Goal: Information Seeking & Learning: Learn about a topic

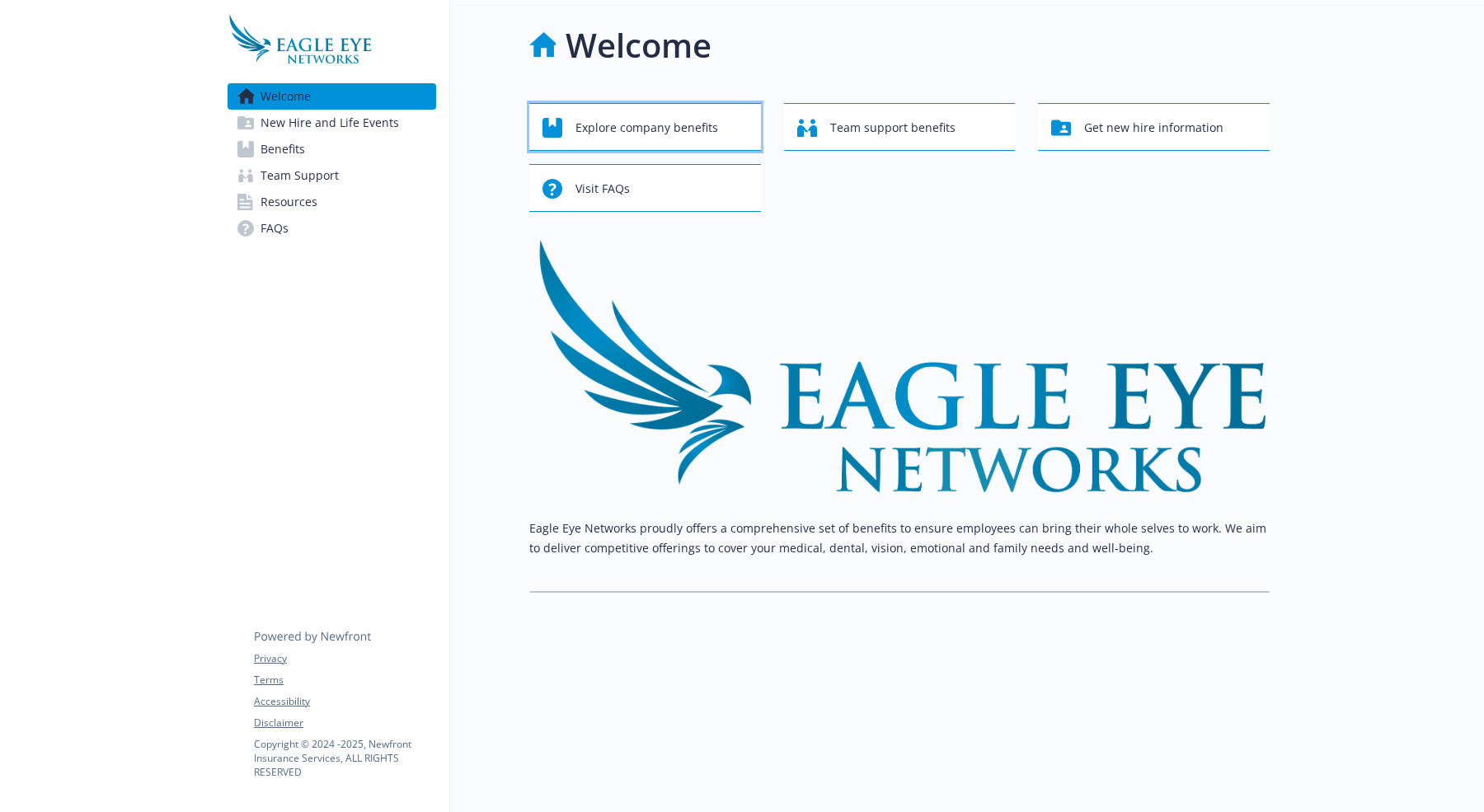
click at [650, 133] on span "Explore company benefits" at bounding box center [646, 128] width 143 height 31
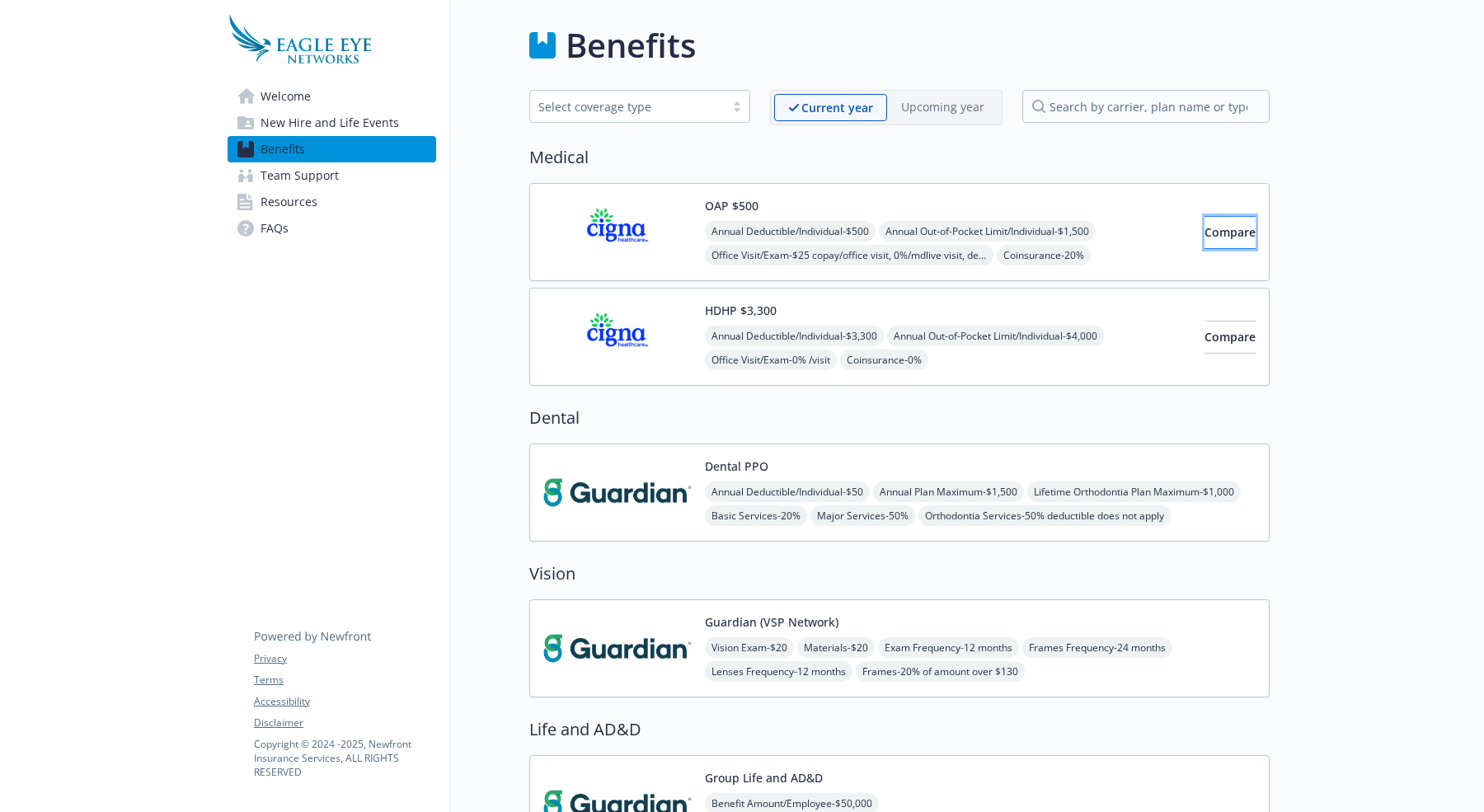
click at [1186, 238] on button "Compare" at bounding box center [1230, 233] width 52 height 33
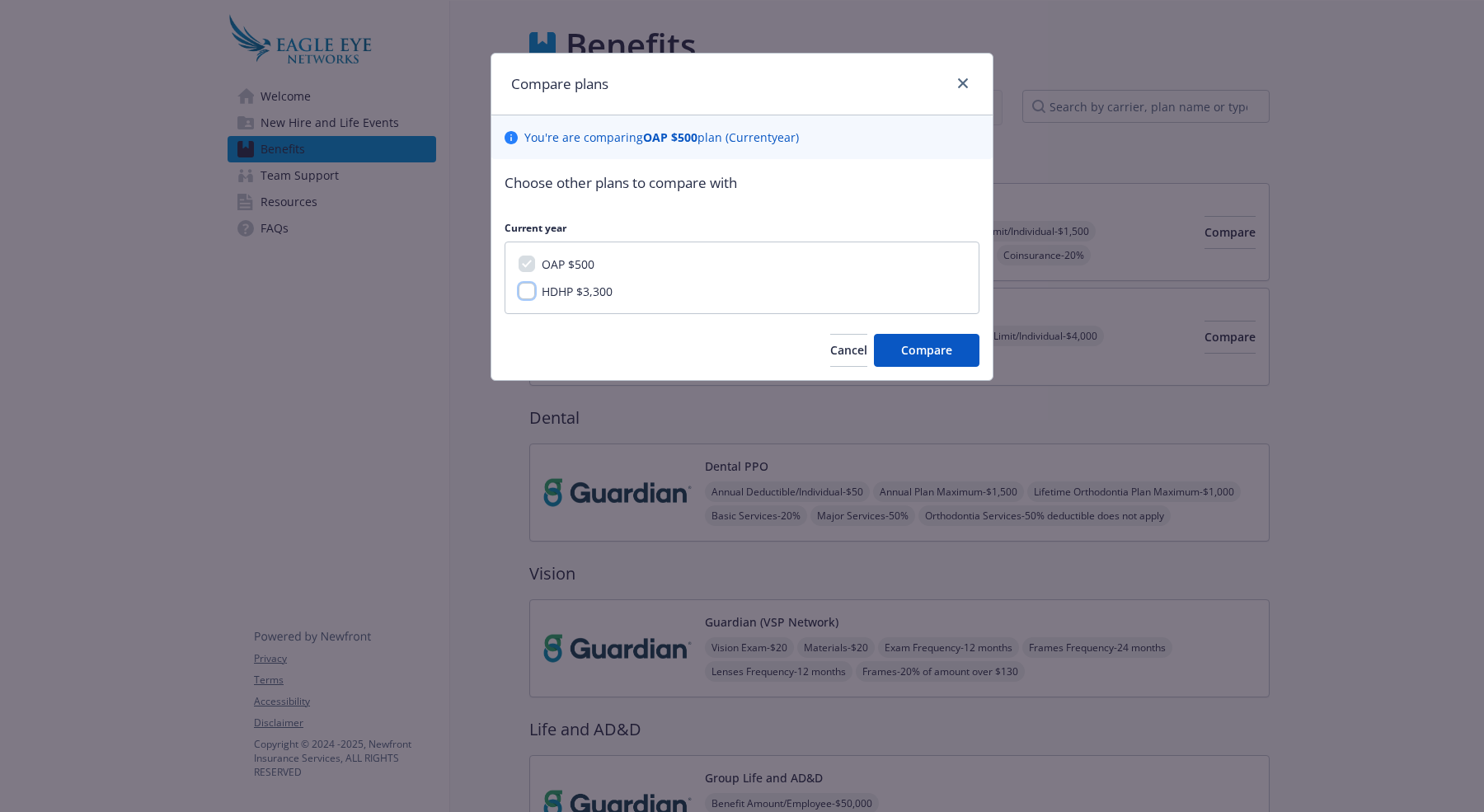
click at [526, 291] on input "HDHP $3,300" at bounding box center [527, 291] width 17 height 17
checkbox input "true"
click at [940, 352] on span "Compare" at bounding box center [927, 350] width 52 height 16
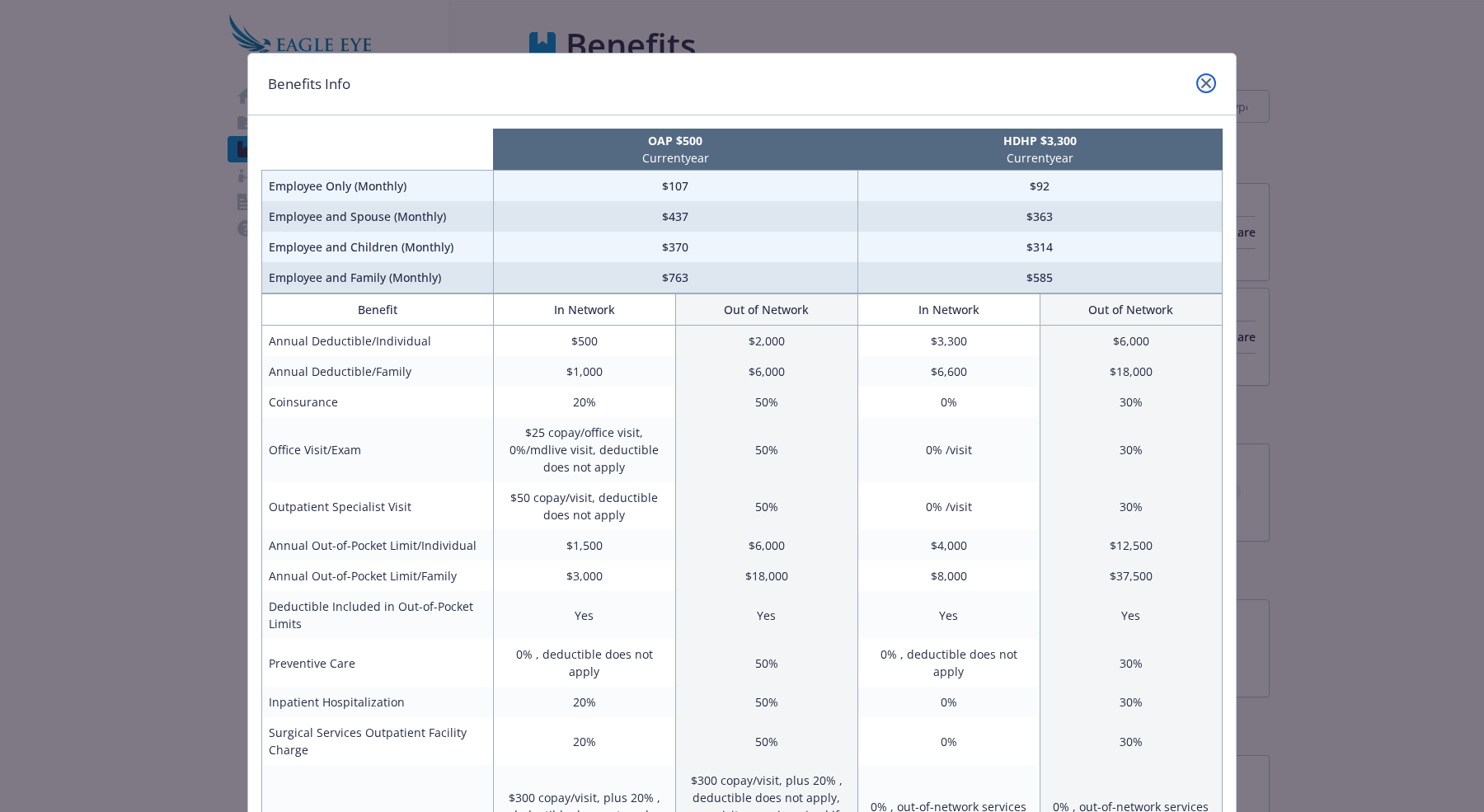
click at [1186, 78] on icon "close" at bounding box center [1206, 83] width 10 height 10
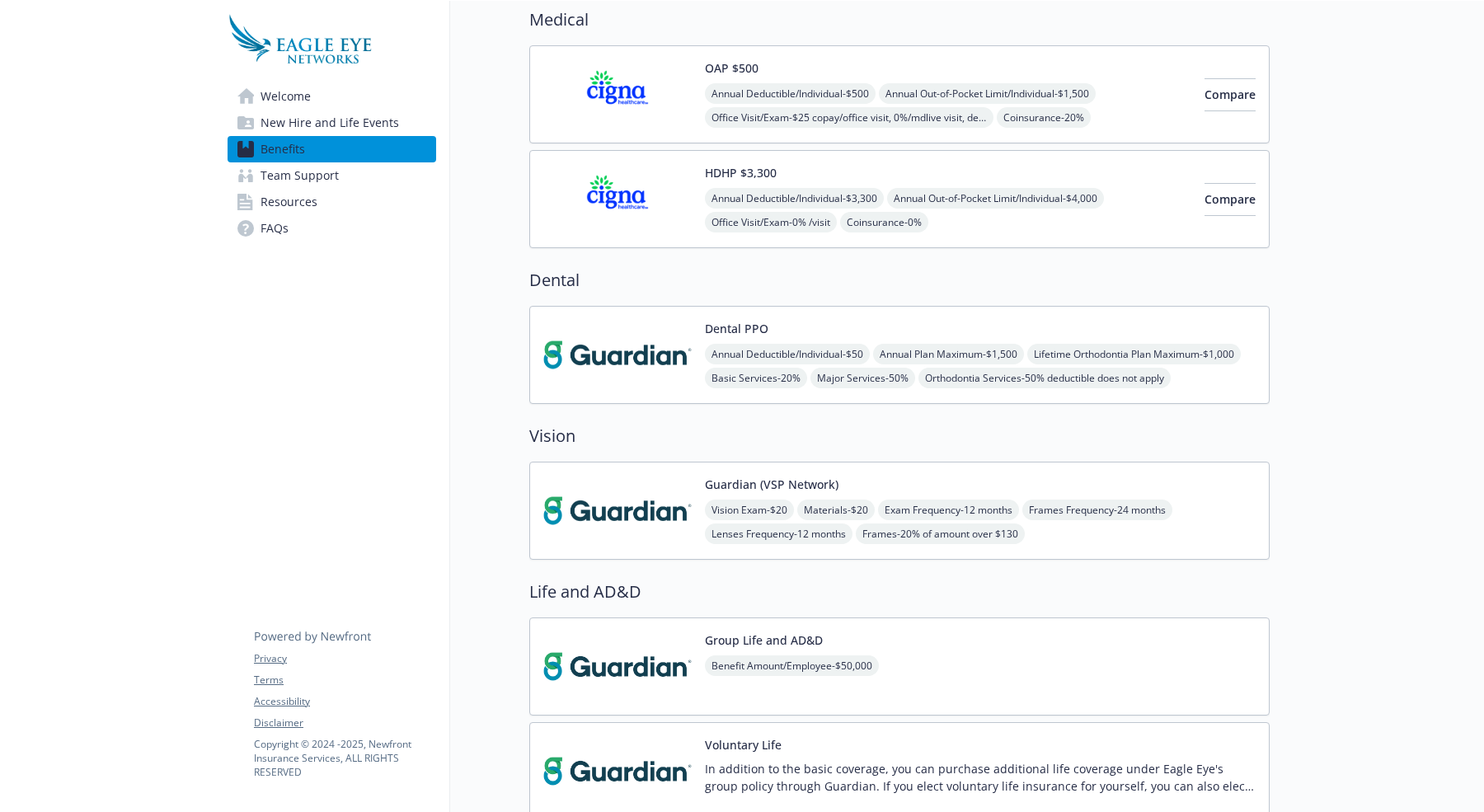
scroll to position [145, 0]
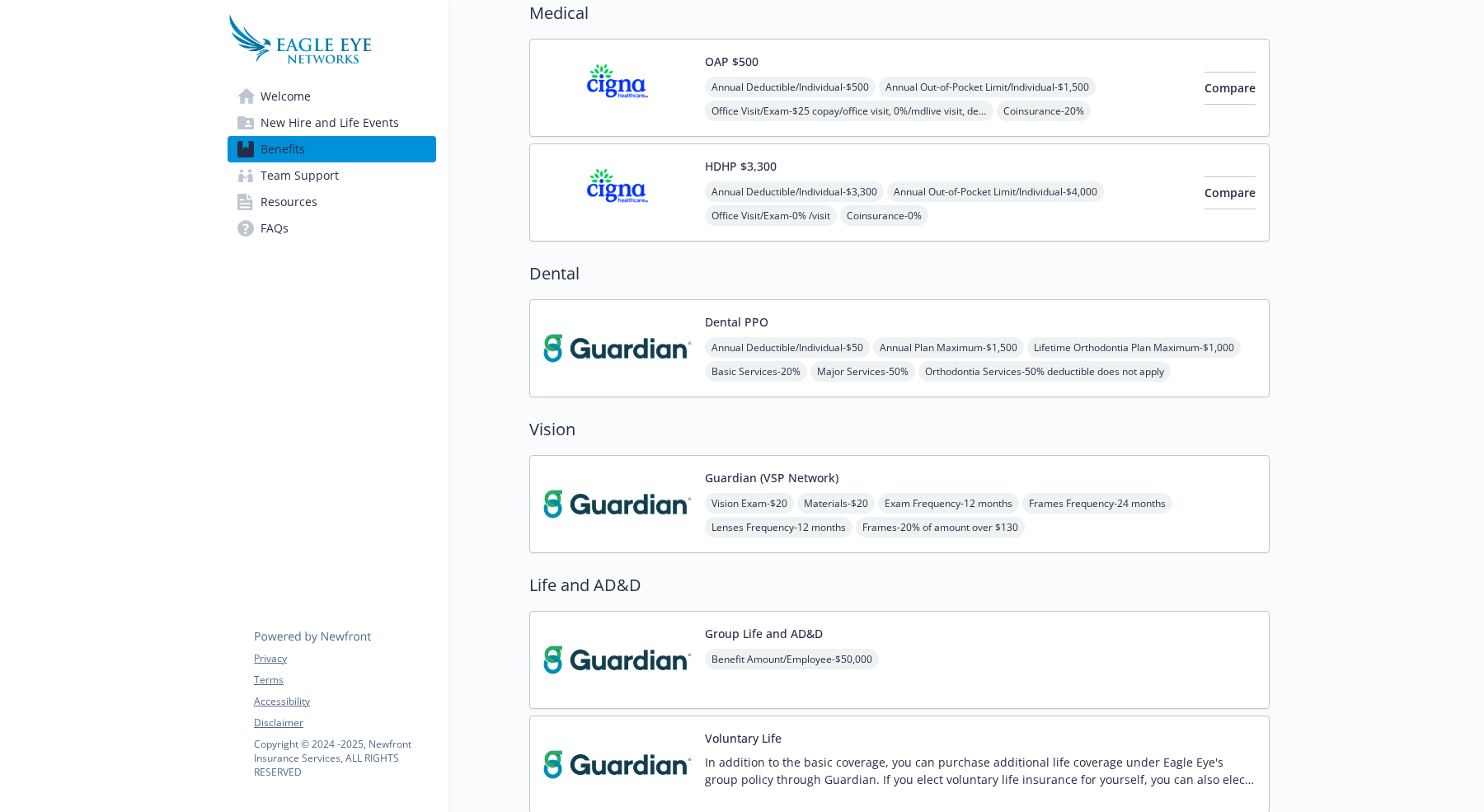
click at [973, 321] on div "Dental PPO Annual Deductible/Individual - $50 Annual Plan Maximum - $1,500 Life…" at bounding box center [980, 348] width 551 height 70
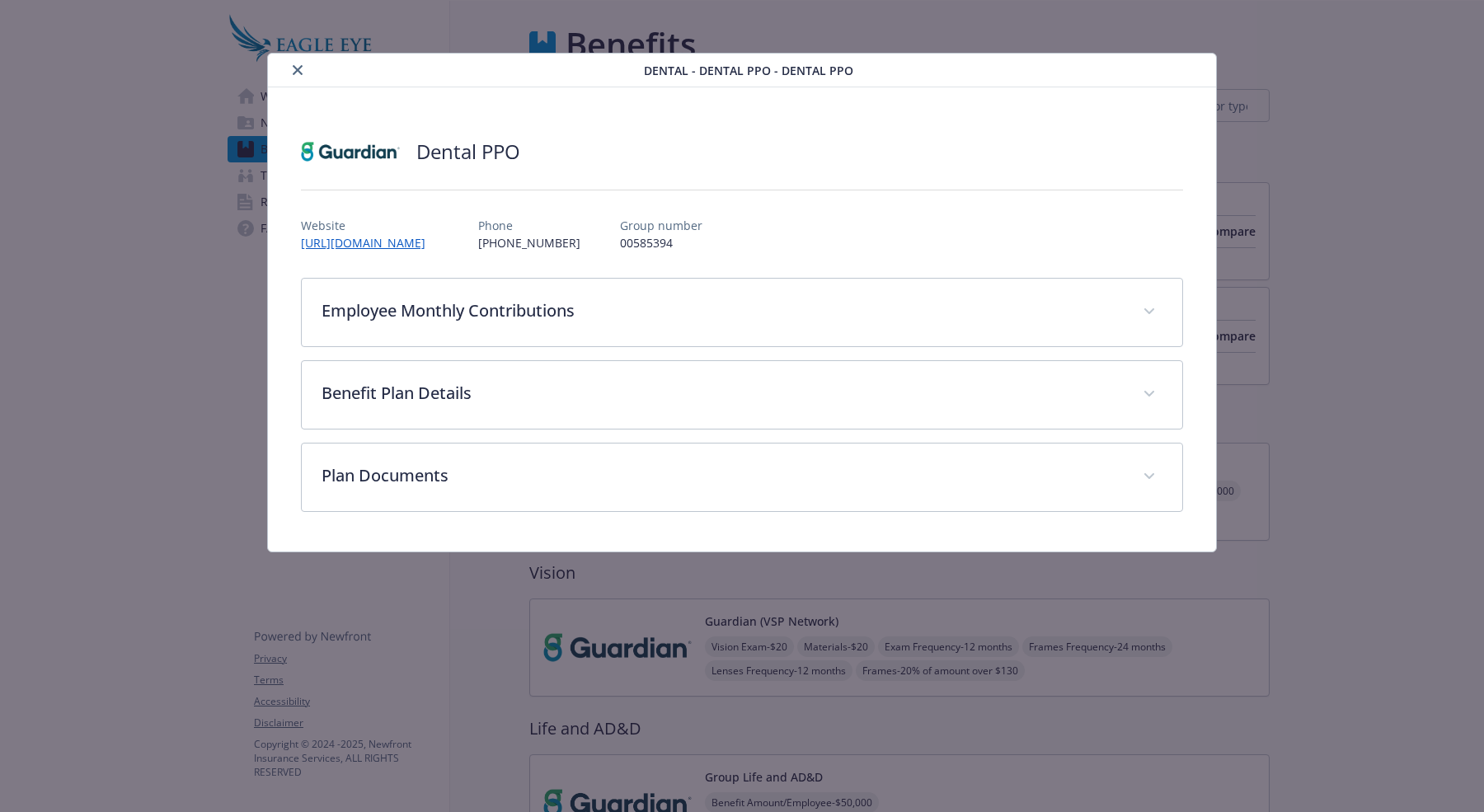
scroll to position [145, 0]
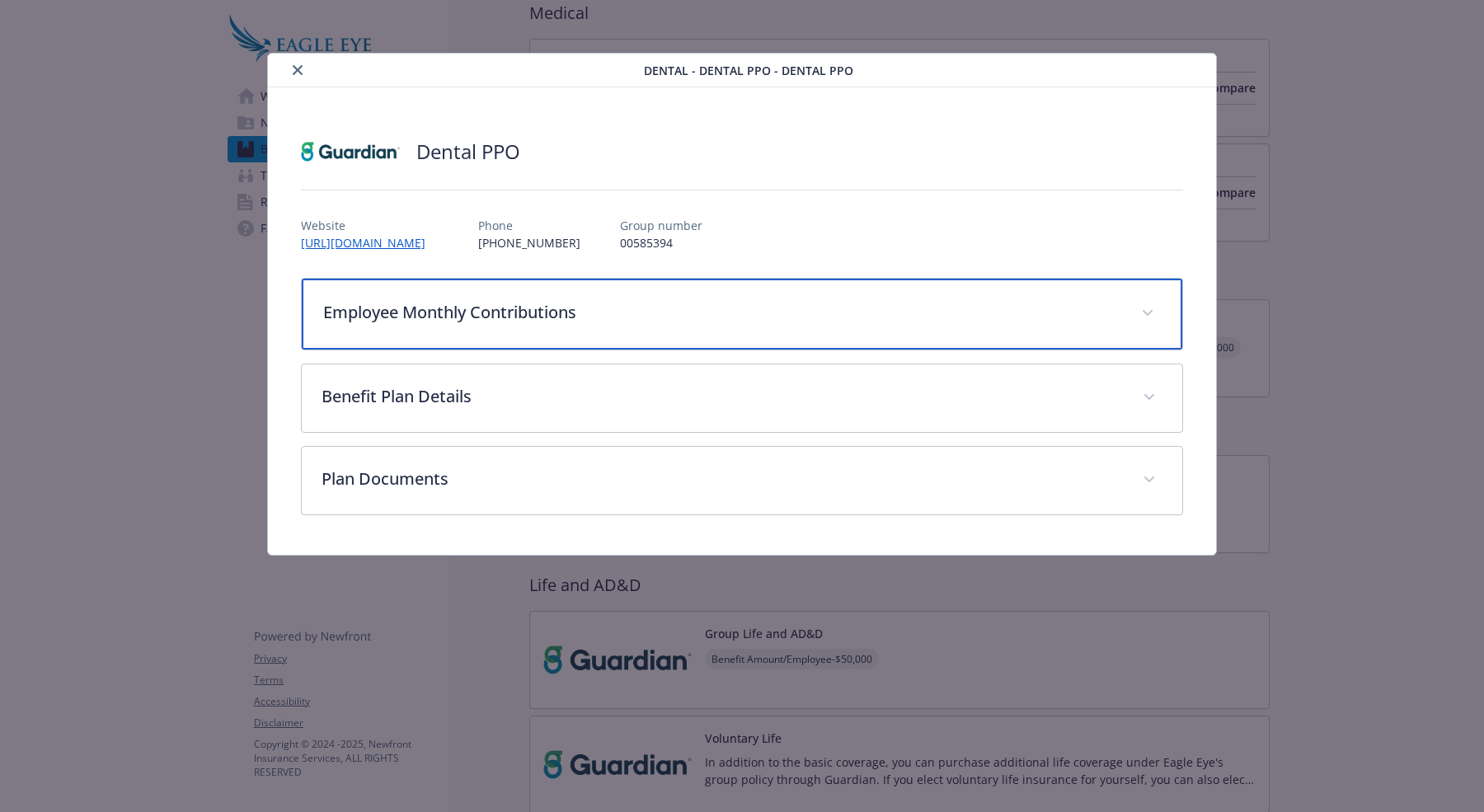
click at [734, 313] on p "Employee Monthly Contributions" at bounding box center [722, 312] width 798 height 25
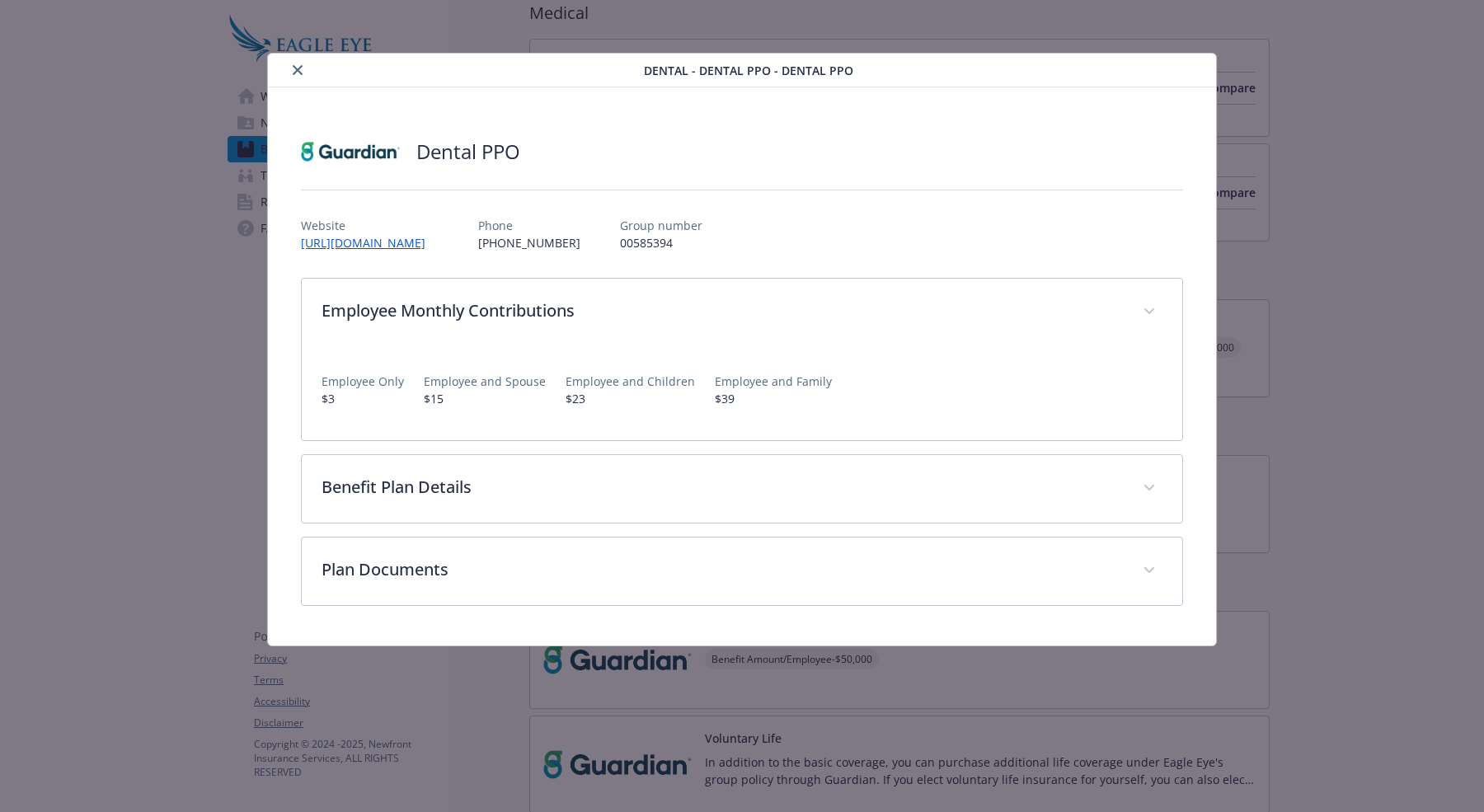
click at [1186, 148] on div "Dental - Dental PPO - Dental PPO Dental PPO Website [URL][DOMAIN_NAME] Phone [P…" at bounding box center [742, 406] width 1484 height 812
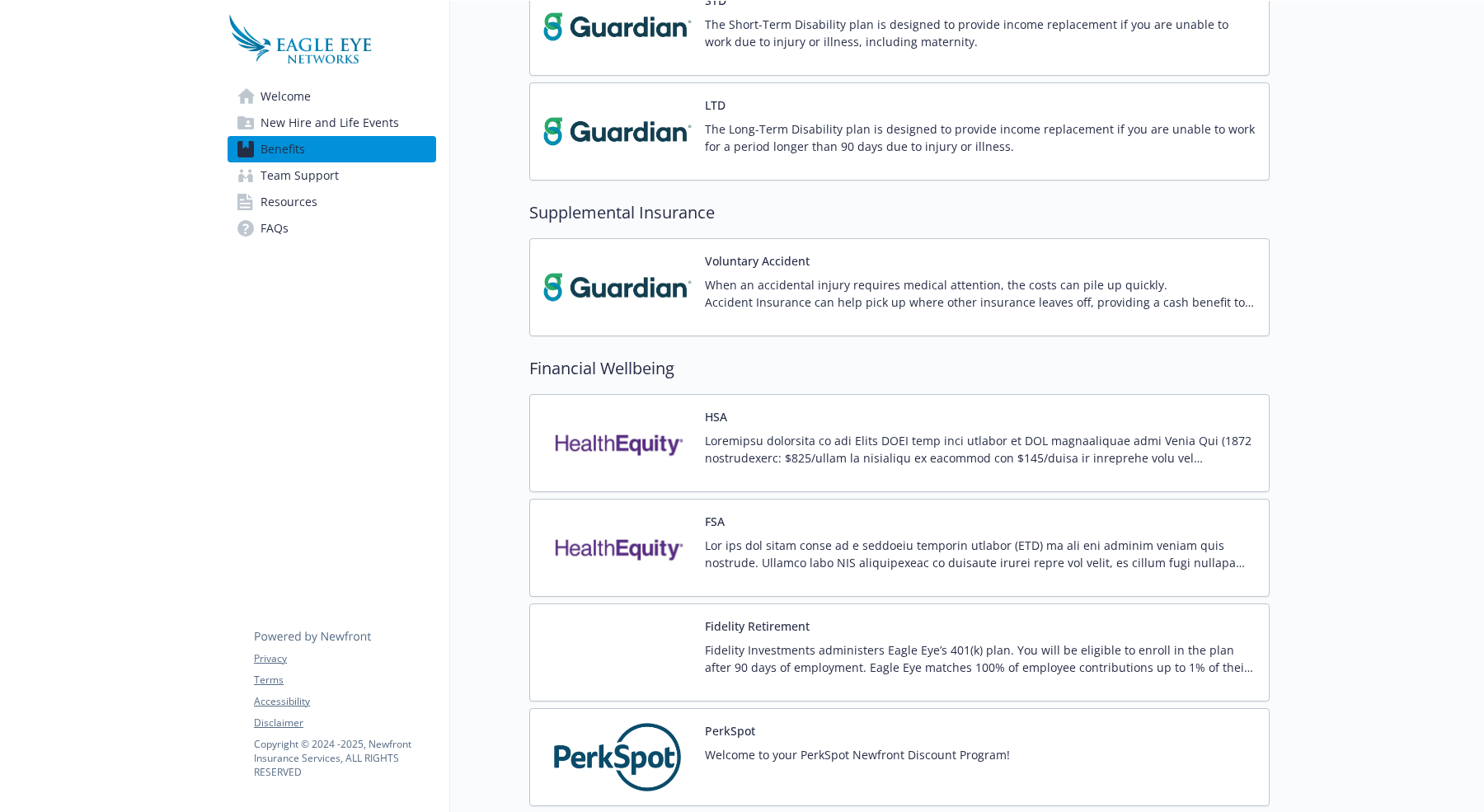
scroll to position [1399, 0]
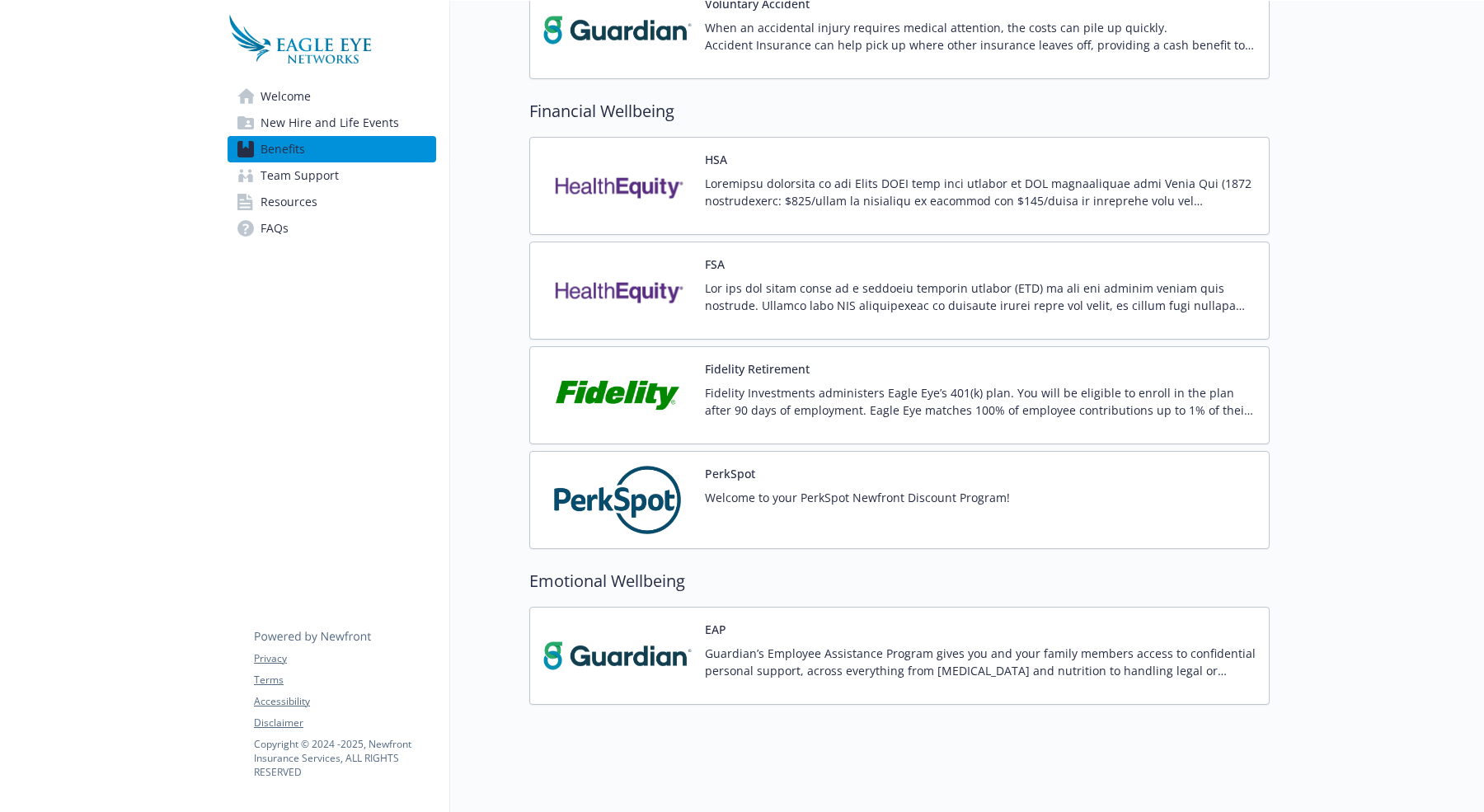
click at [1061, 364] on div "Fidelity Retirement Fidelity Investments administers Eagle Eye’s 401(k) plan. Y…" at bounding box center [980, 395] width 551 height 70
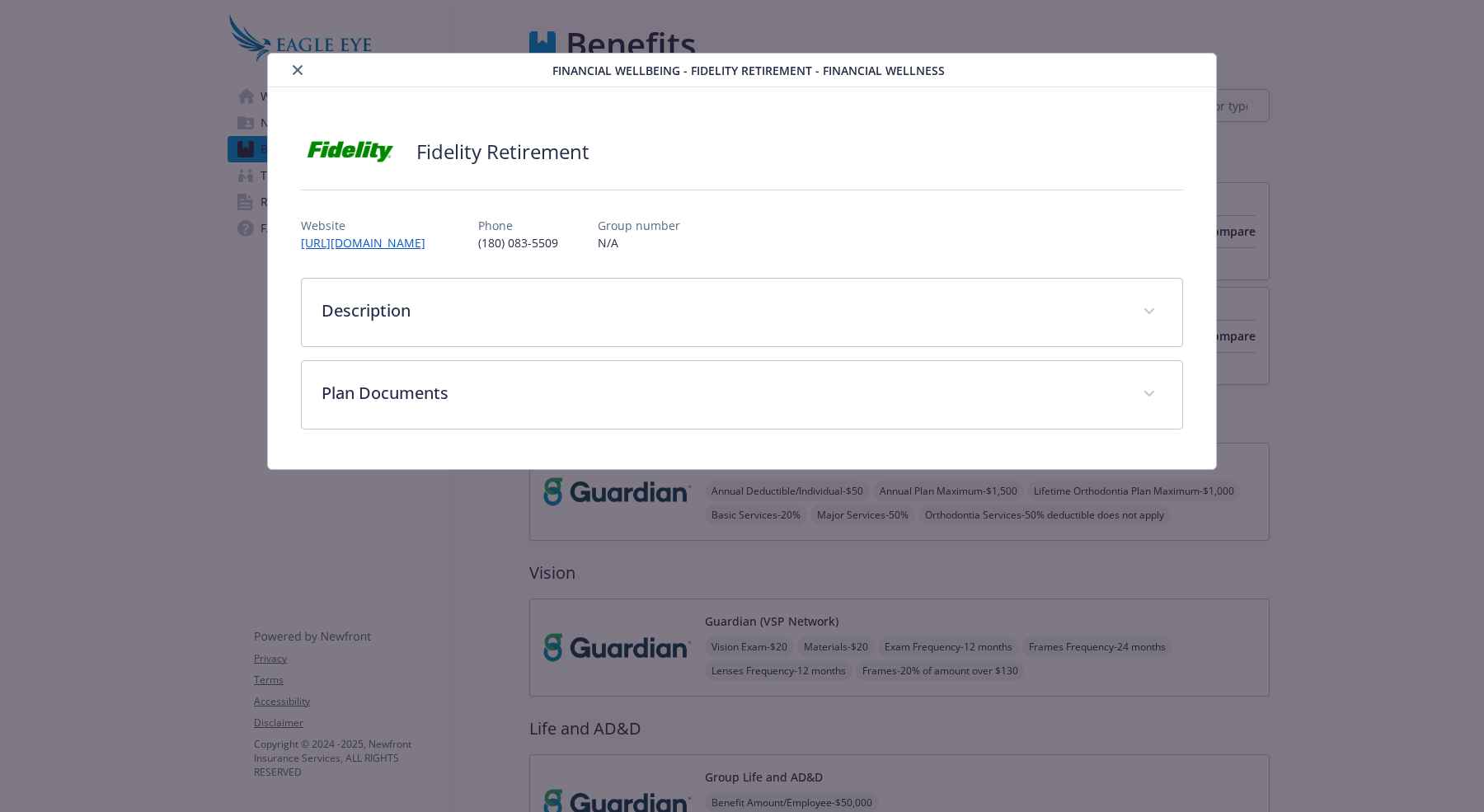
scroll to position [1399, 0]
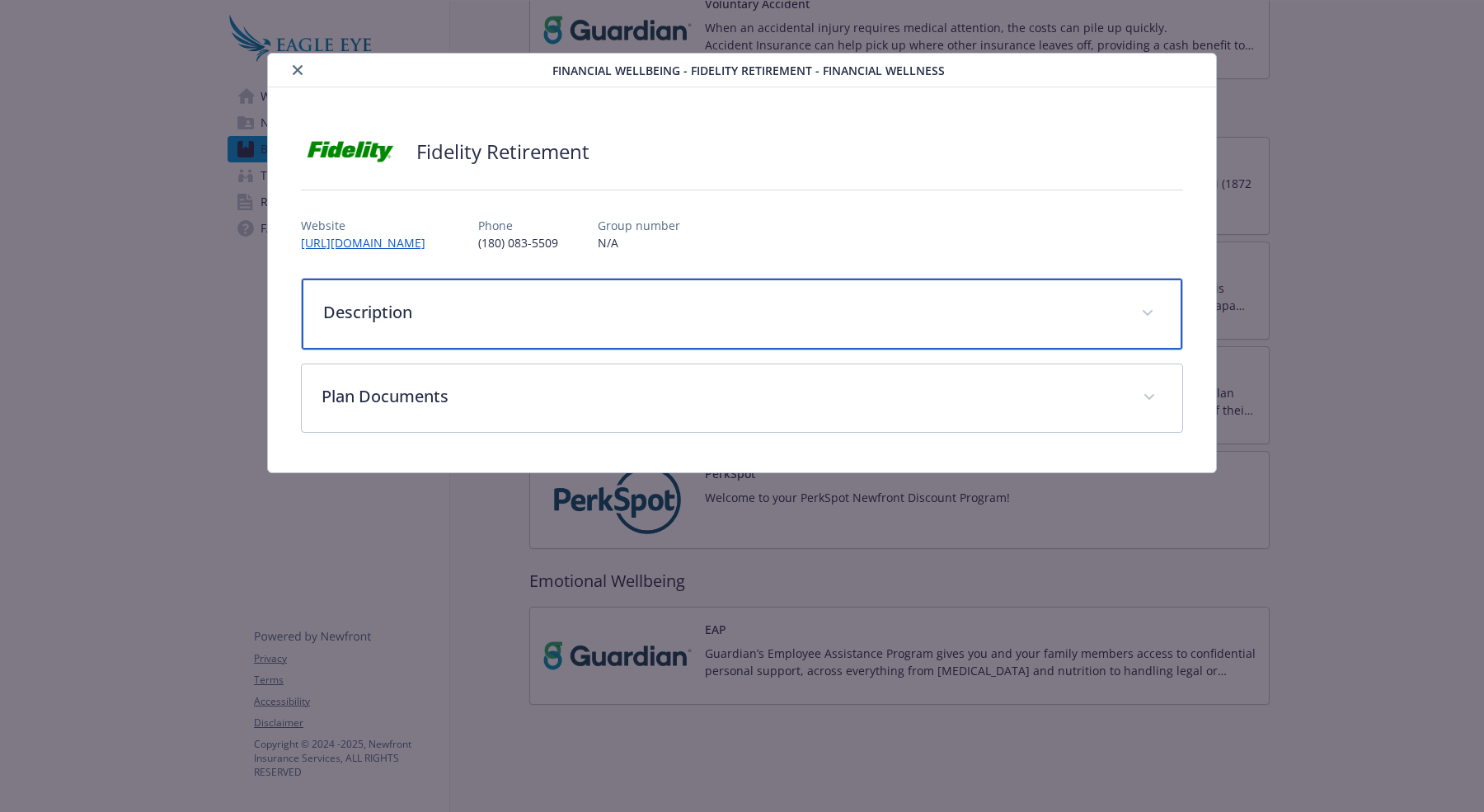
click at [759, 296] on div "Description" at bounding box center [742, 314] width 880 height 71
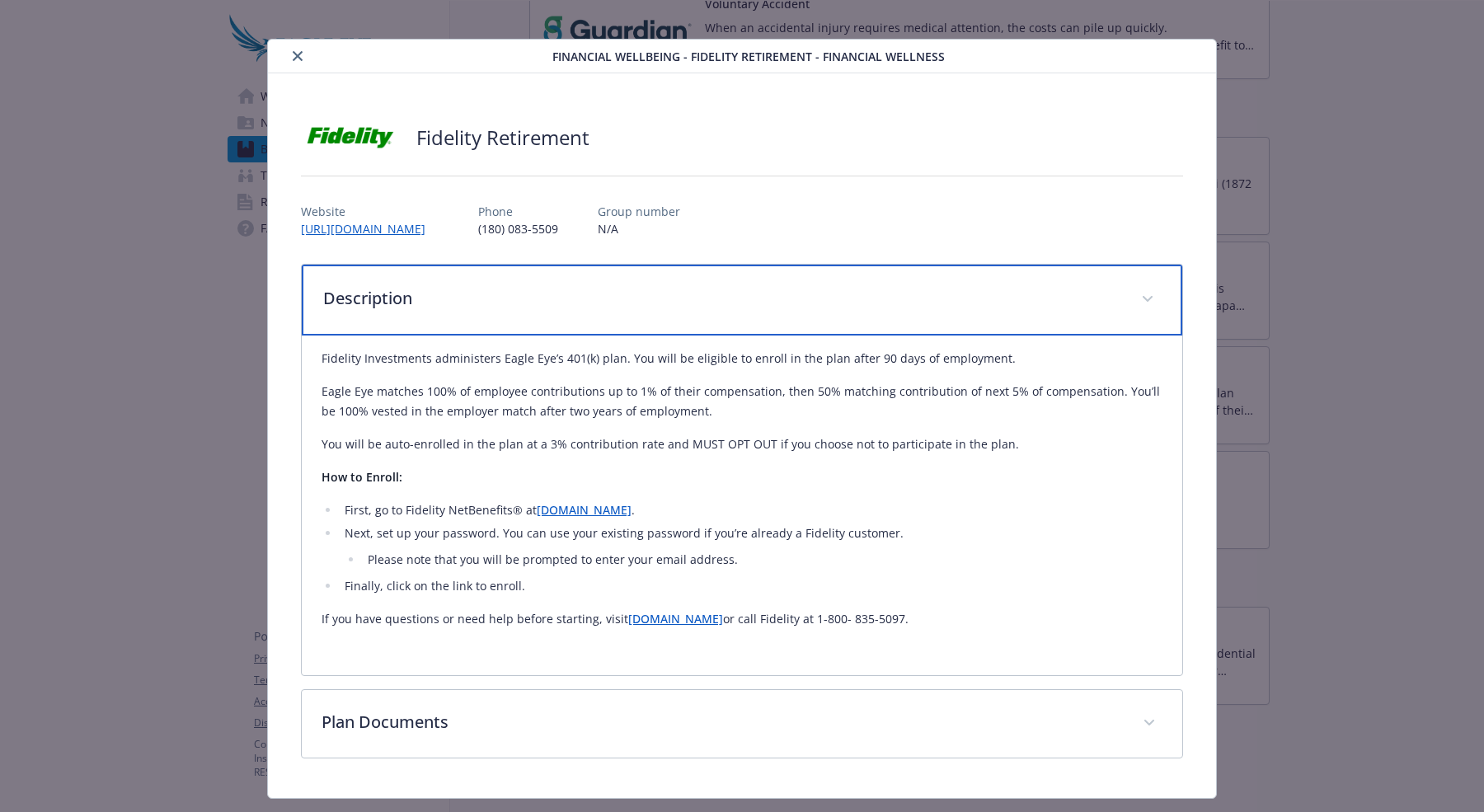
scroll to position [27, 0]
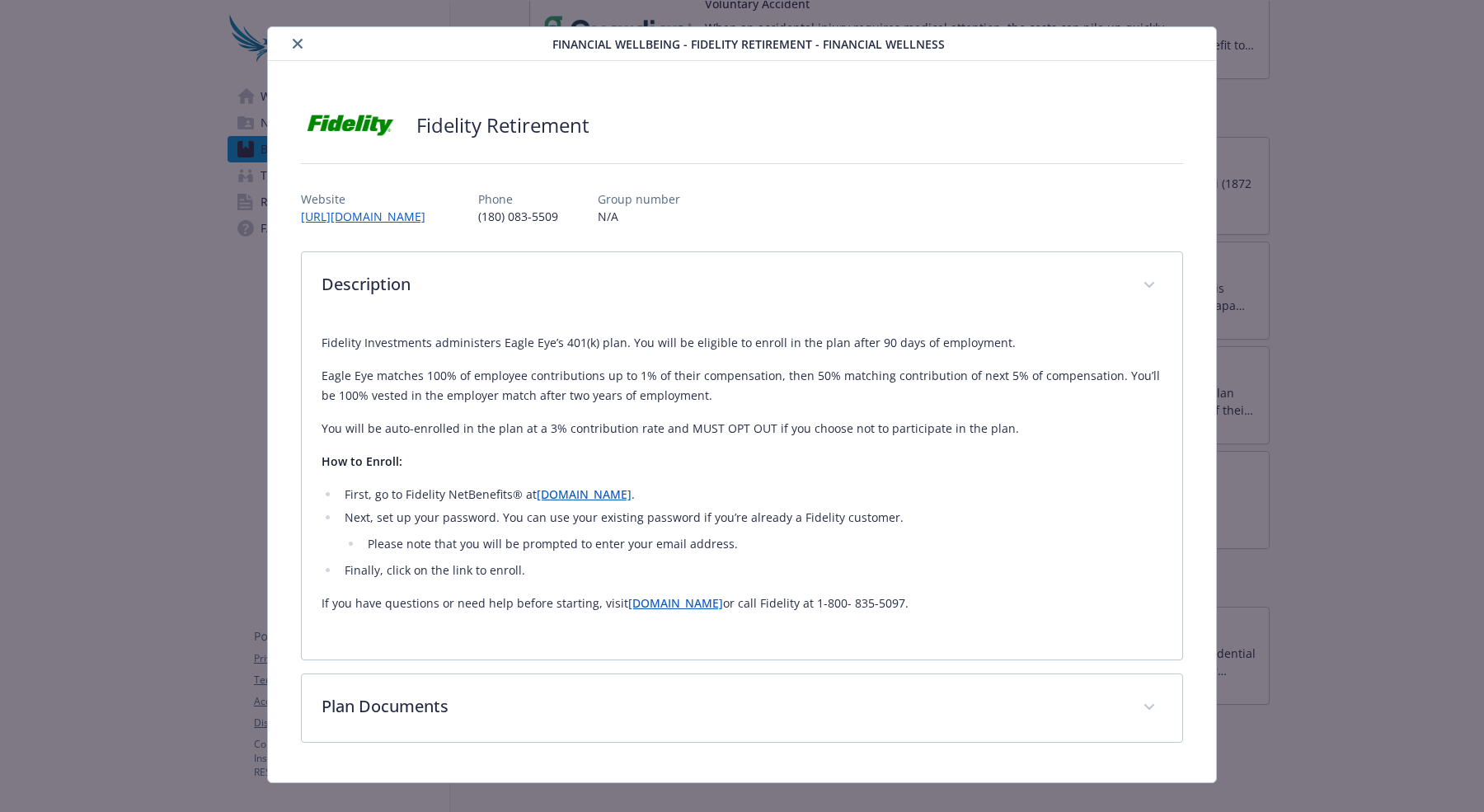
click at [1186, 201] on div "Financial Wellbeing - Fidelity Retirement - Financial Wellness Fidelity Retirem…" at bounding box center [742, 406] width 1484 height 812
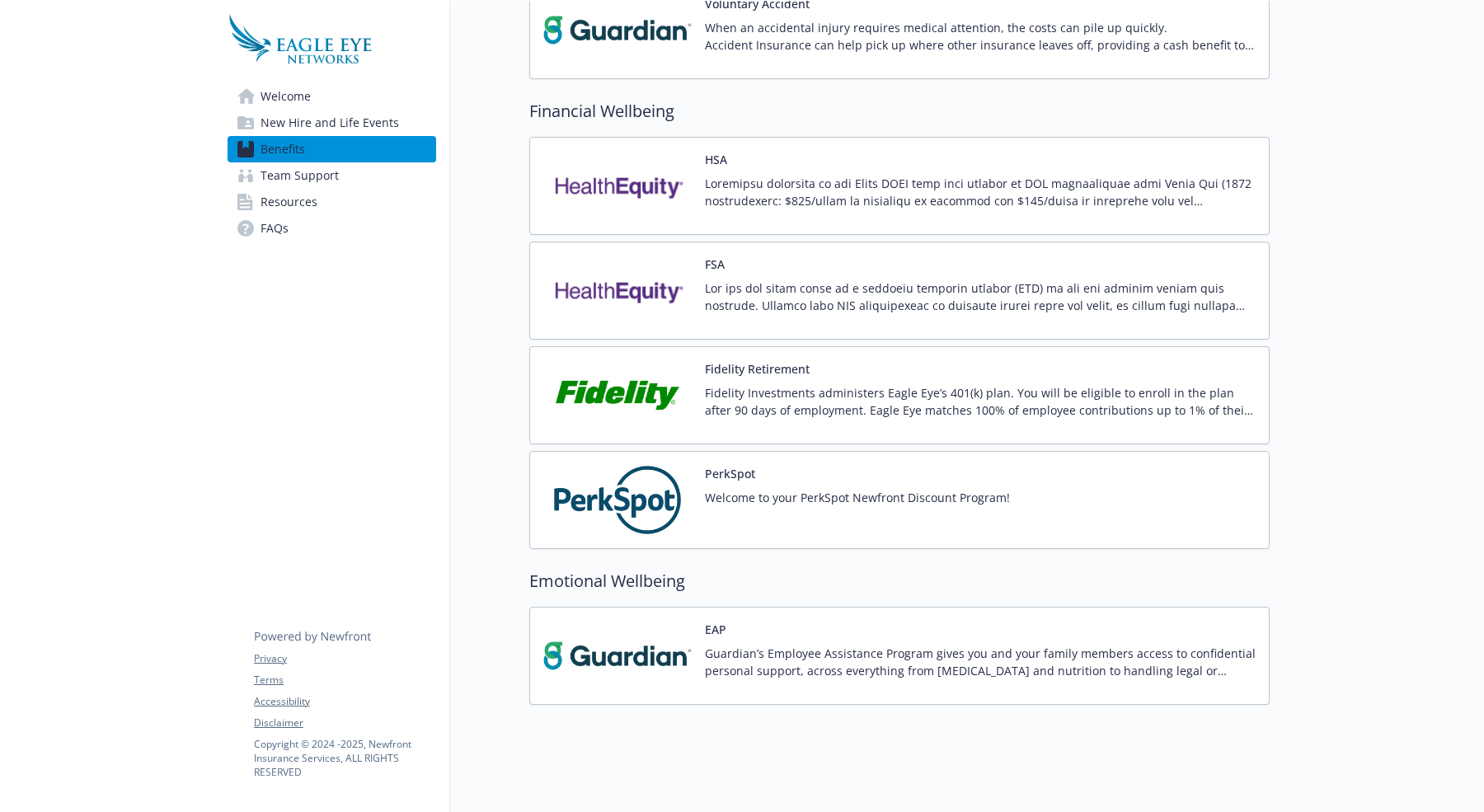
click at [875, 465] on div "PerkSpot Welcome to your PerkSpot Newfront Discount Program!" at bounding box center [857, 500] width 305 height 70
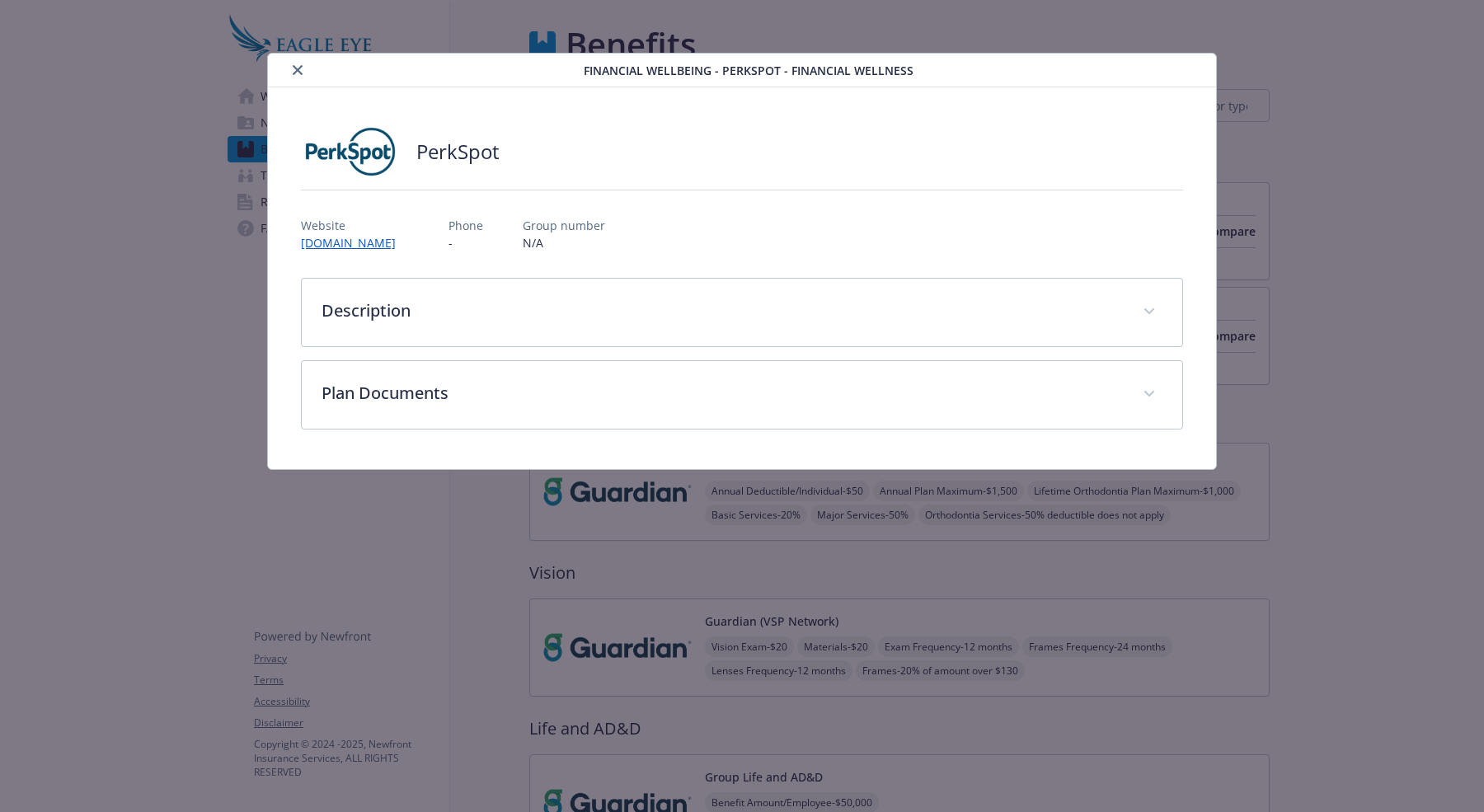
scroll to position [1399, 0]
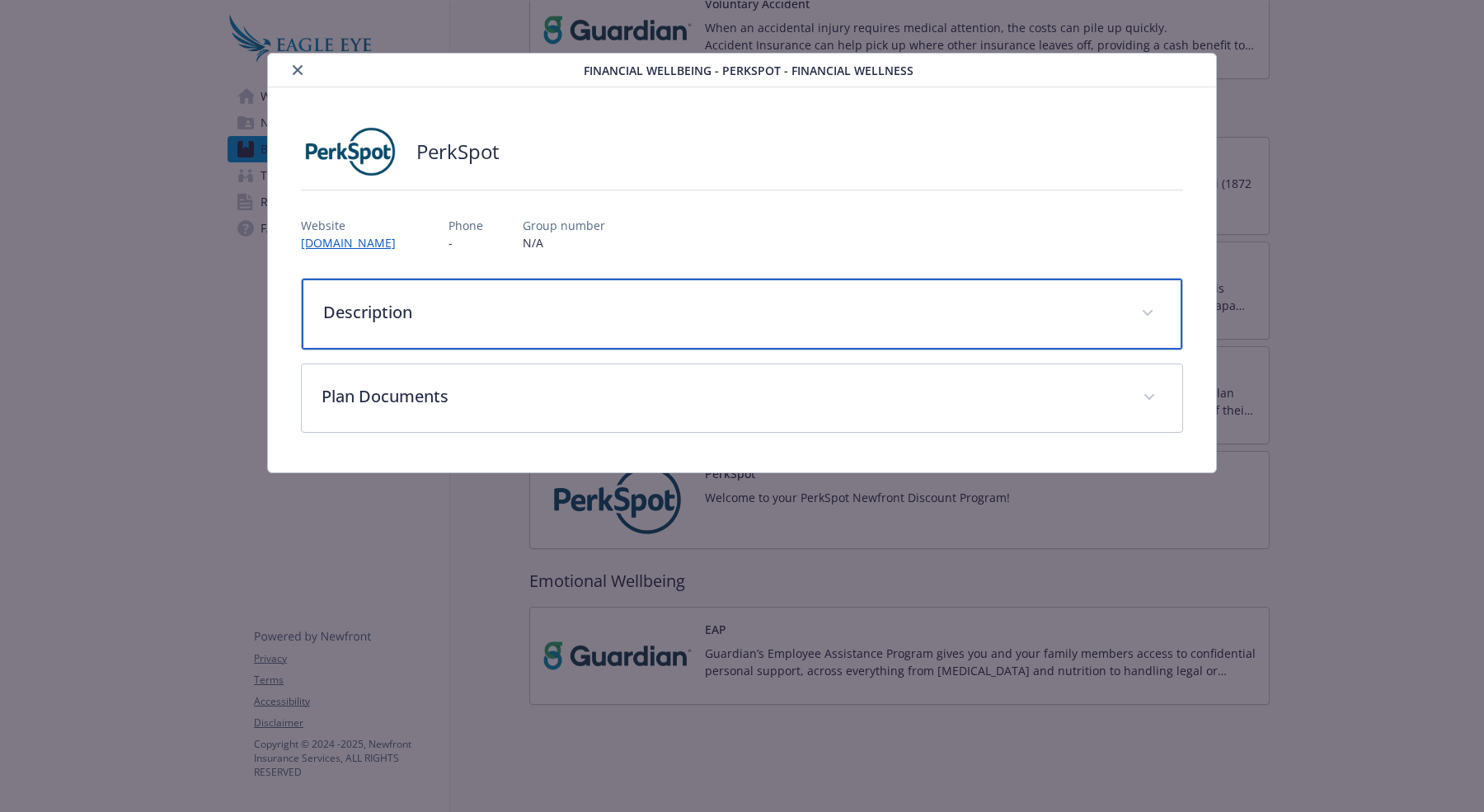
click at [658, 308] on p "Description" at bounding box center [722, 312] width 798 height 25
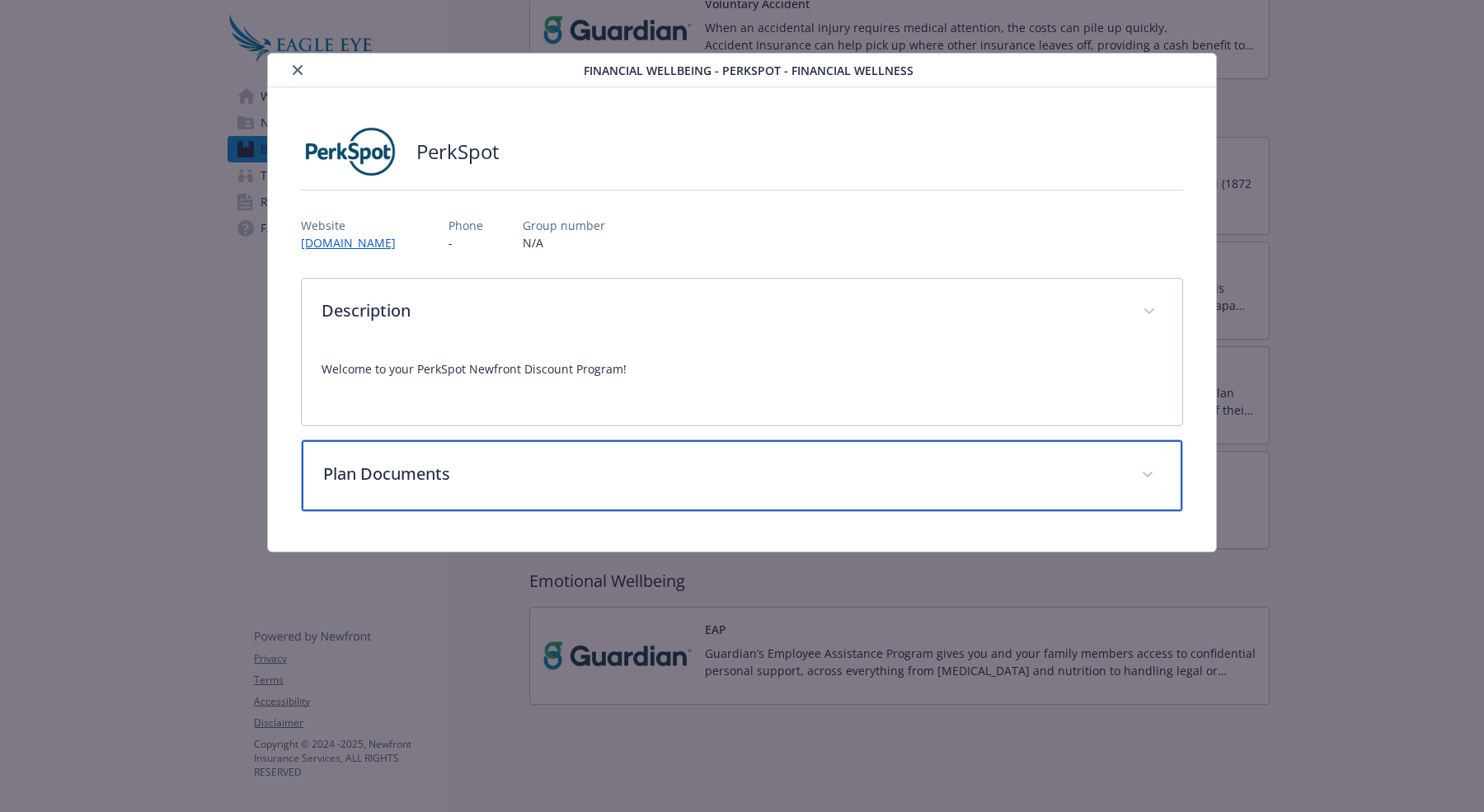
click at [624, 481] on p "Plan Documents" at bounding box center [722, 473] width 798 height 25
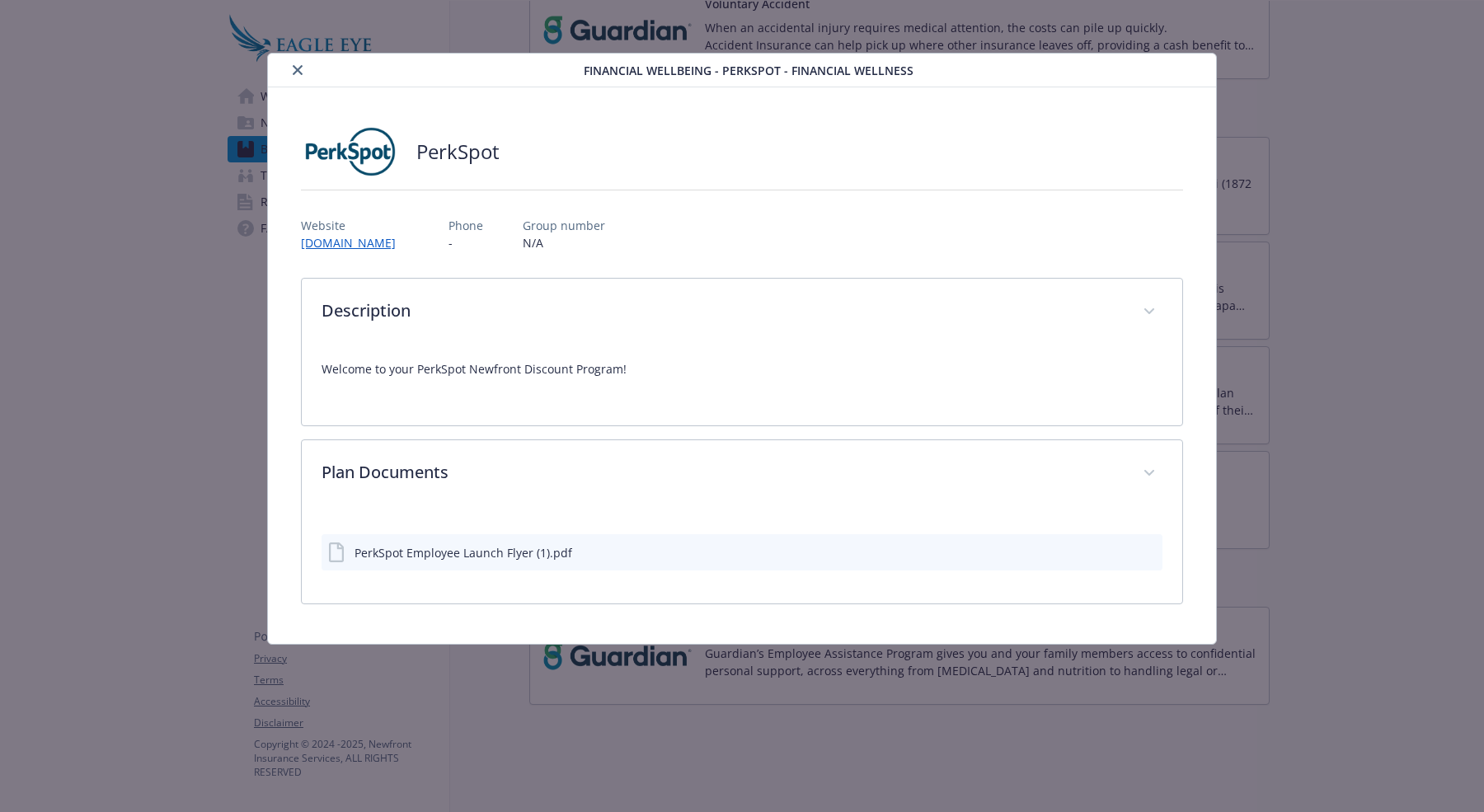
click at [454, 551] on div "PerkSpot Employee Launch Flyer (1).pdf" at bounding box center [463, 552] width 217 height 17
click at [1149, 547] on icon "preview file" at bounding box center [1146, 551] width 15 height 12
click at [1186, 331] on div "Financial Wellbeing - PerkSpot - Financial Wellness PerkSpot Website [DOMAIN_NA…" at bounding box center [742, 406] width 1484 height 812
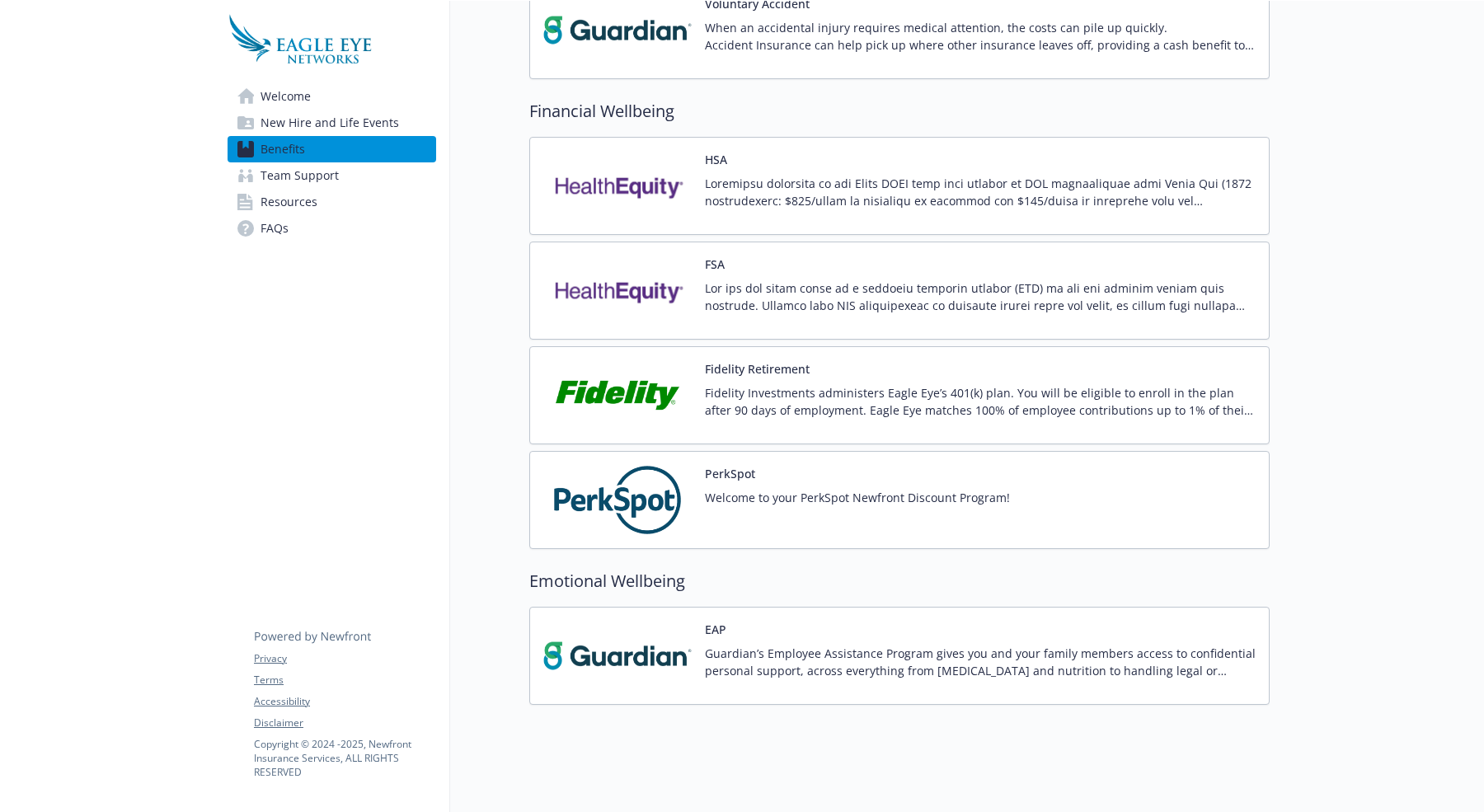
click at [354, 121] on span "New Hire and Life Events" at bounding box center [330, 122] width 138 height 27
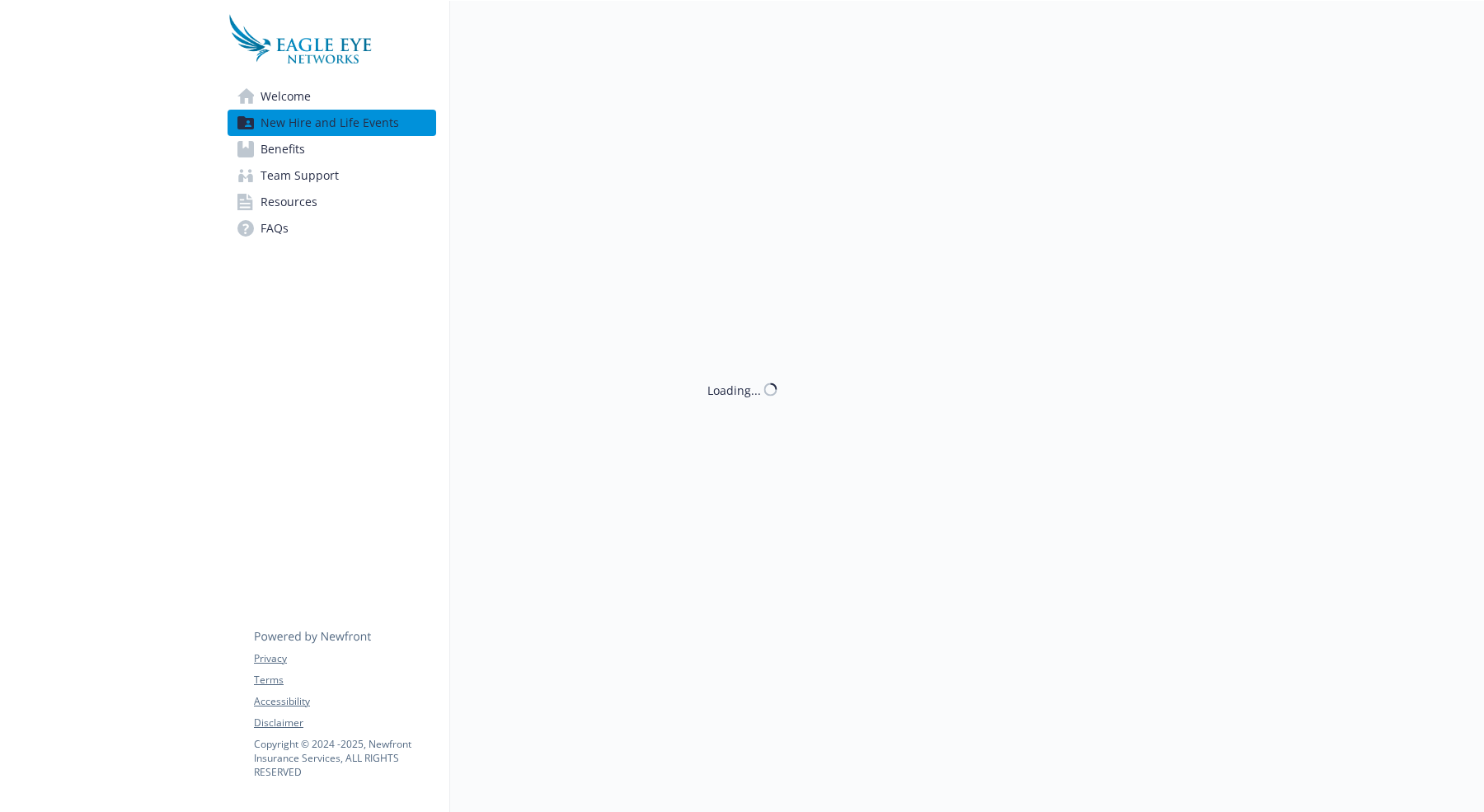
scroll to position [1, 0]
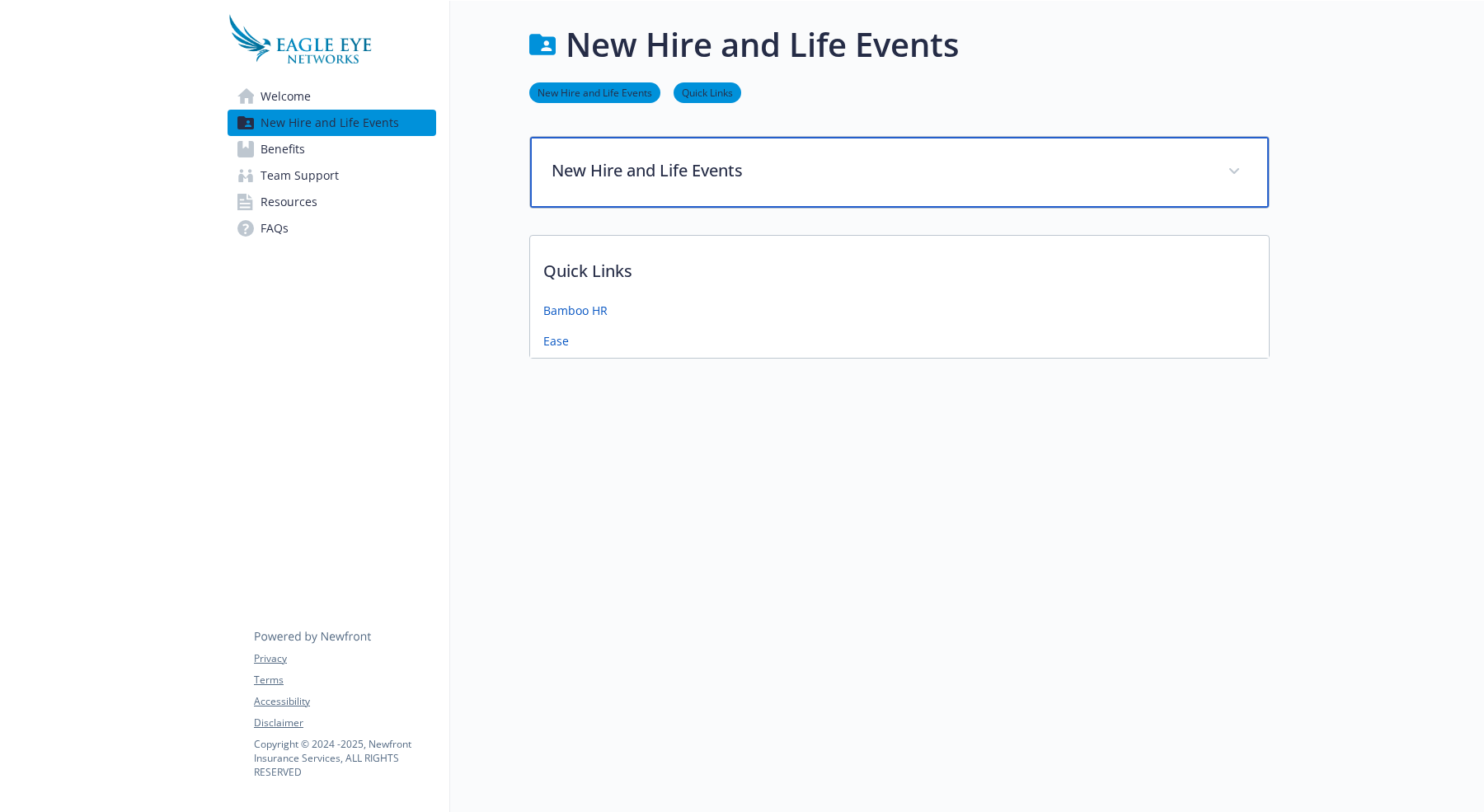
click at [904, 145] on div "New Hire and Life Events" at bounding box center [899, 172] width 738 height 71
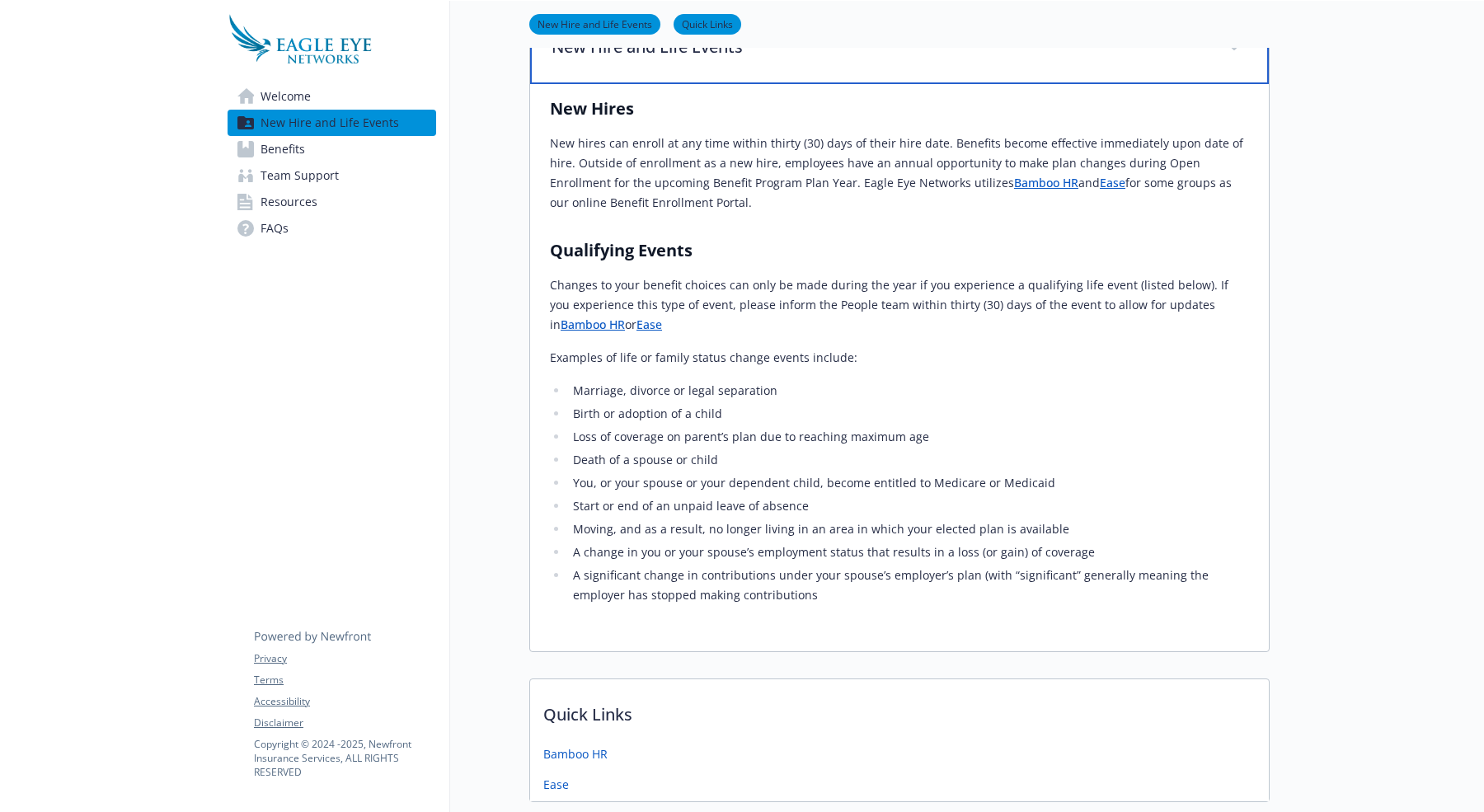
scroll to position [157, 0]
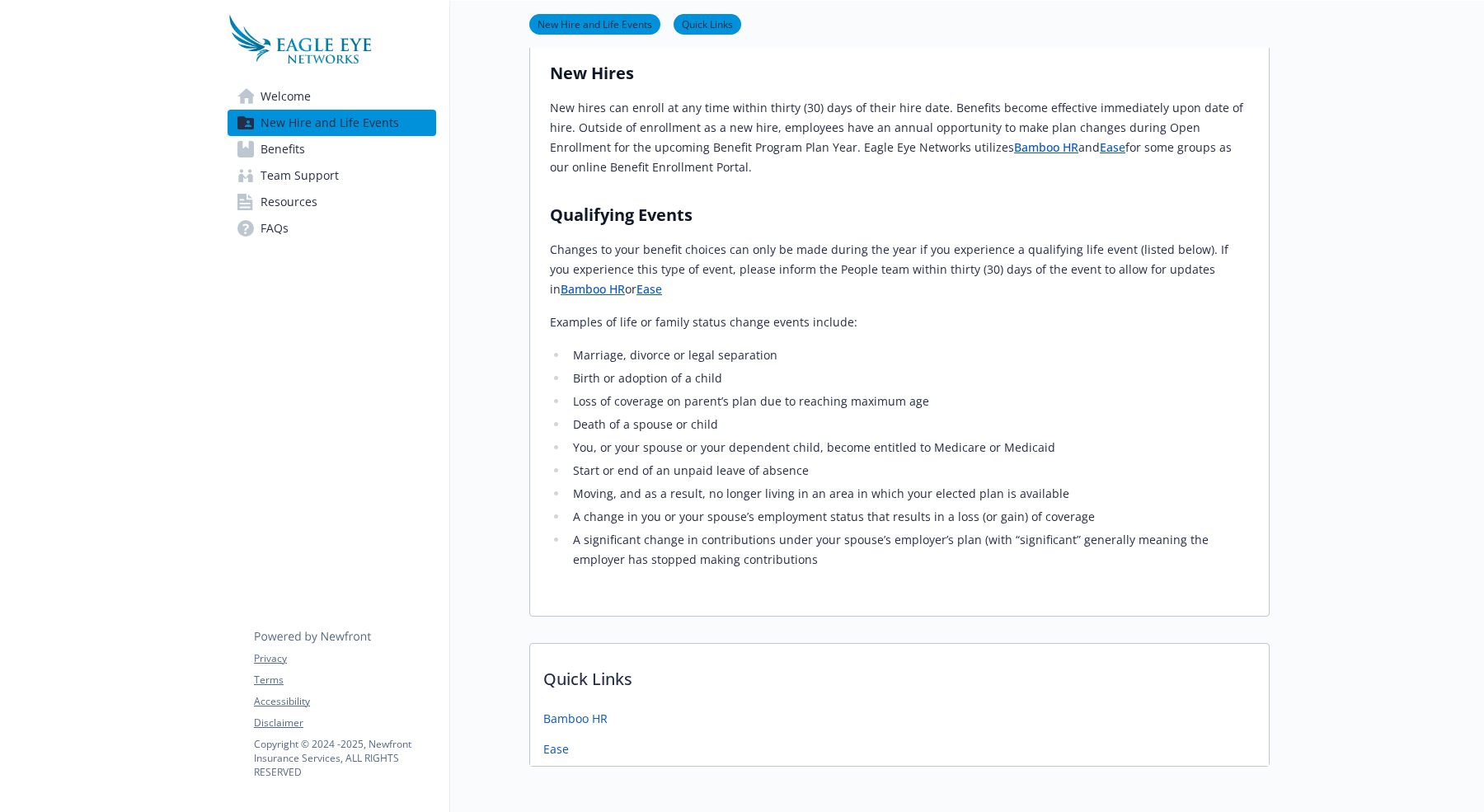
click at [307, 180] on span "Team Support" at bounding box center [299, 175] width 78 height 27
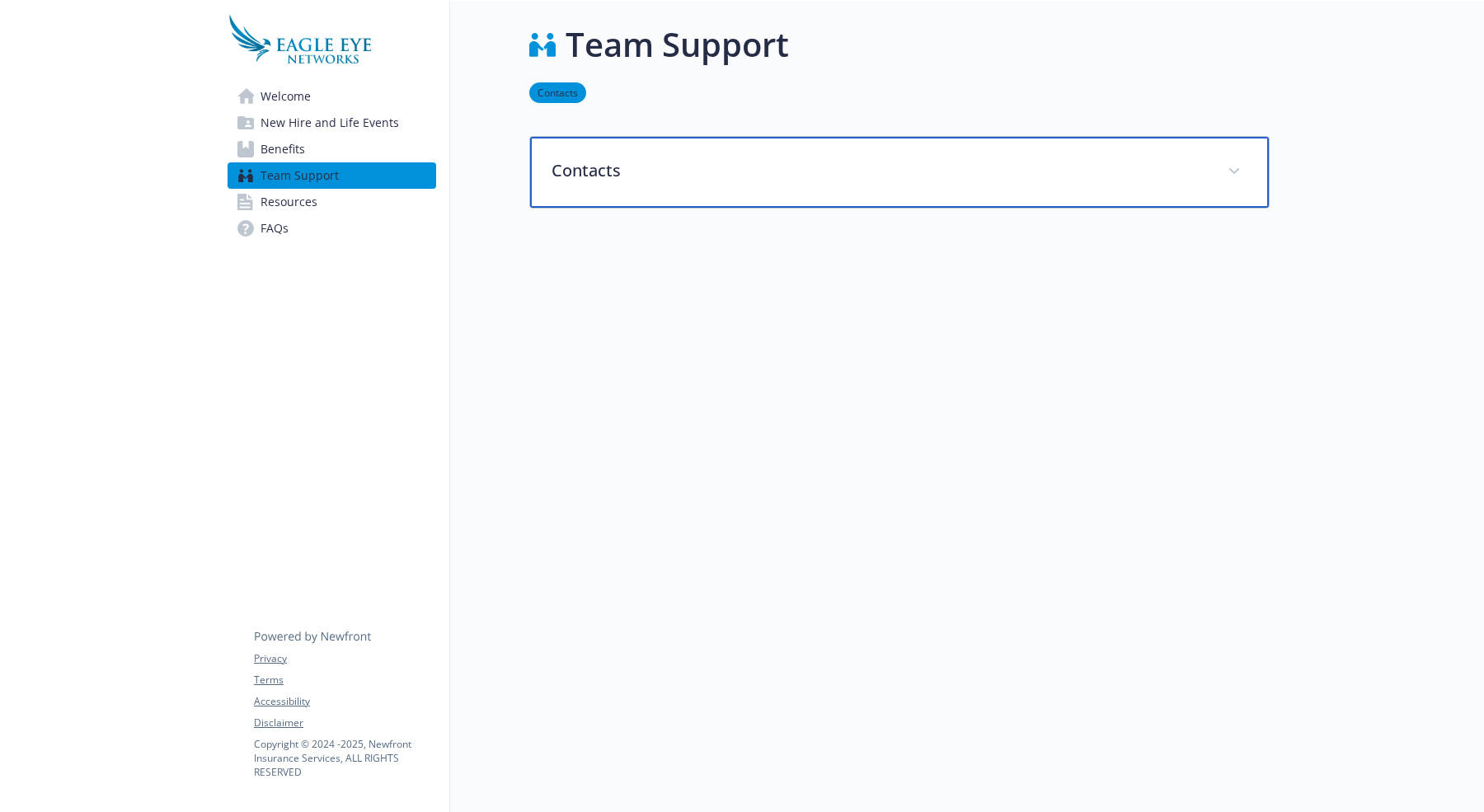
click at [650, 174] on p "Contacts" at bounding box center [879, 170] width 656 height 25
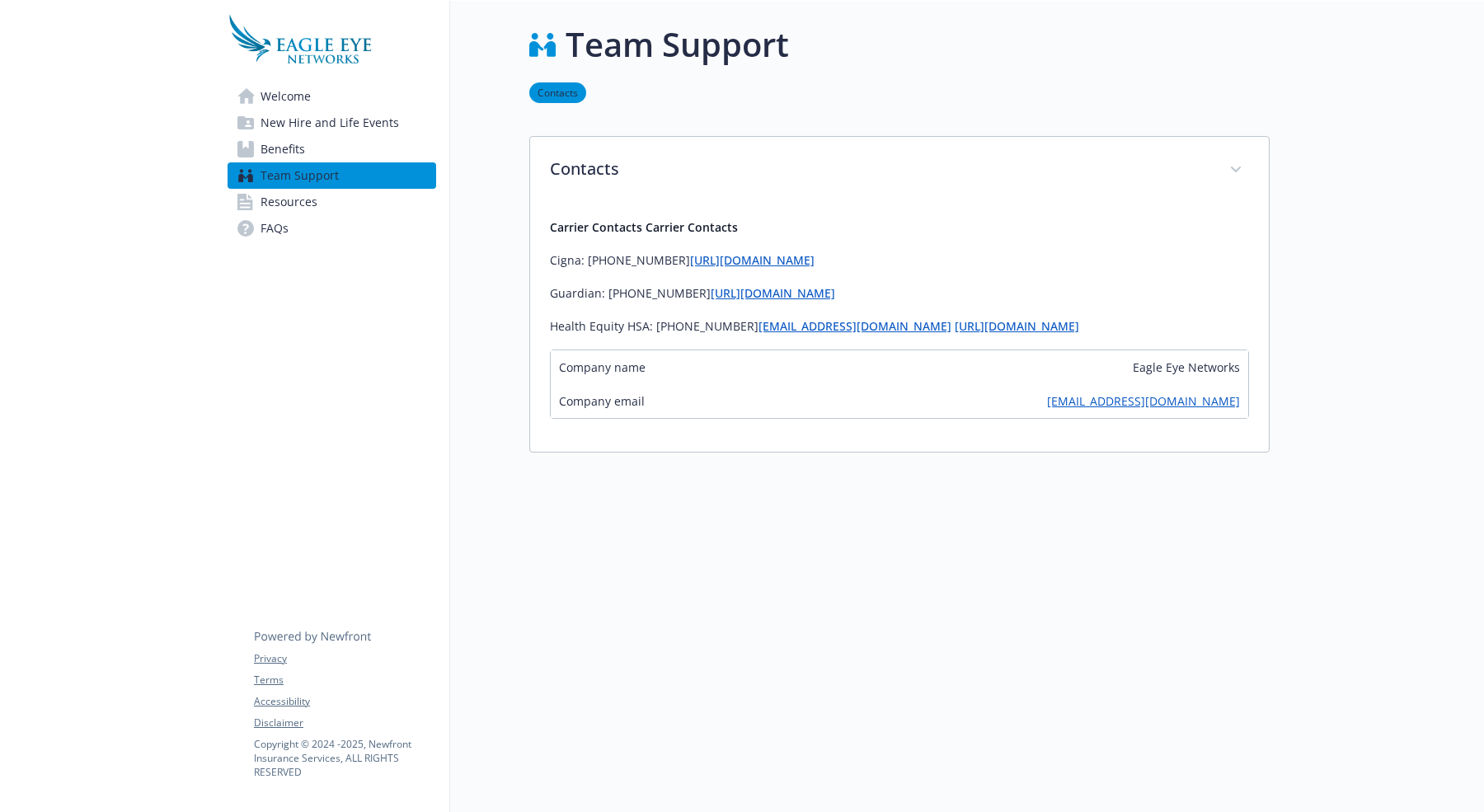
click at [282, 201] on span "Resources" at bounding box center [289, 202] width 57 height 27
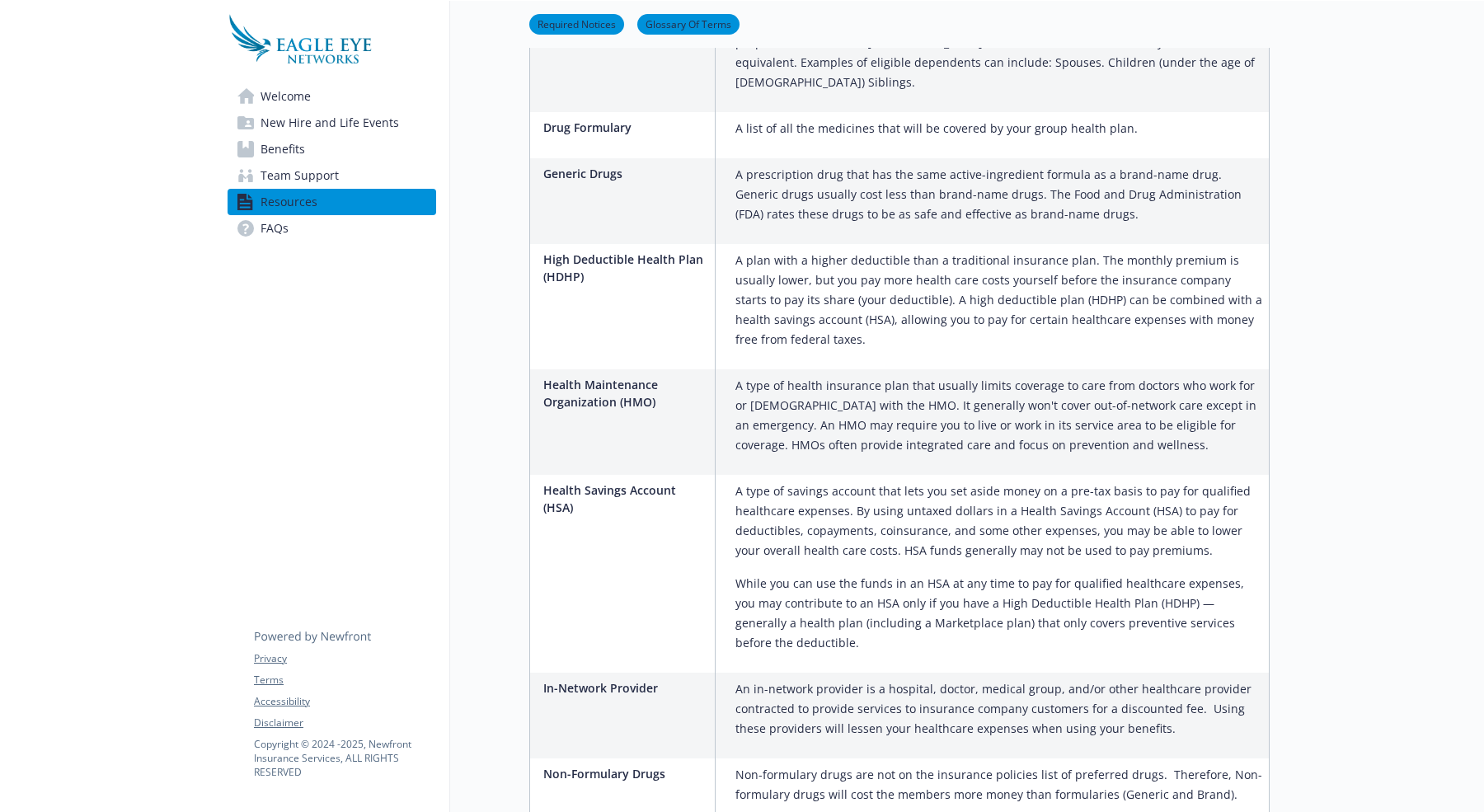
scroll to position [1538, 0]
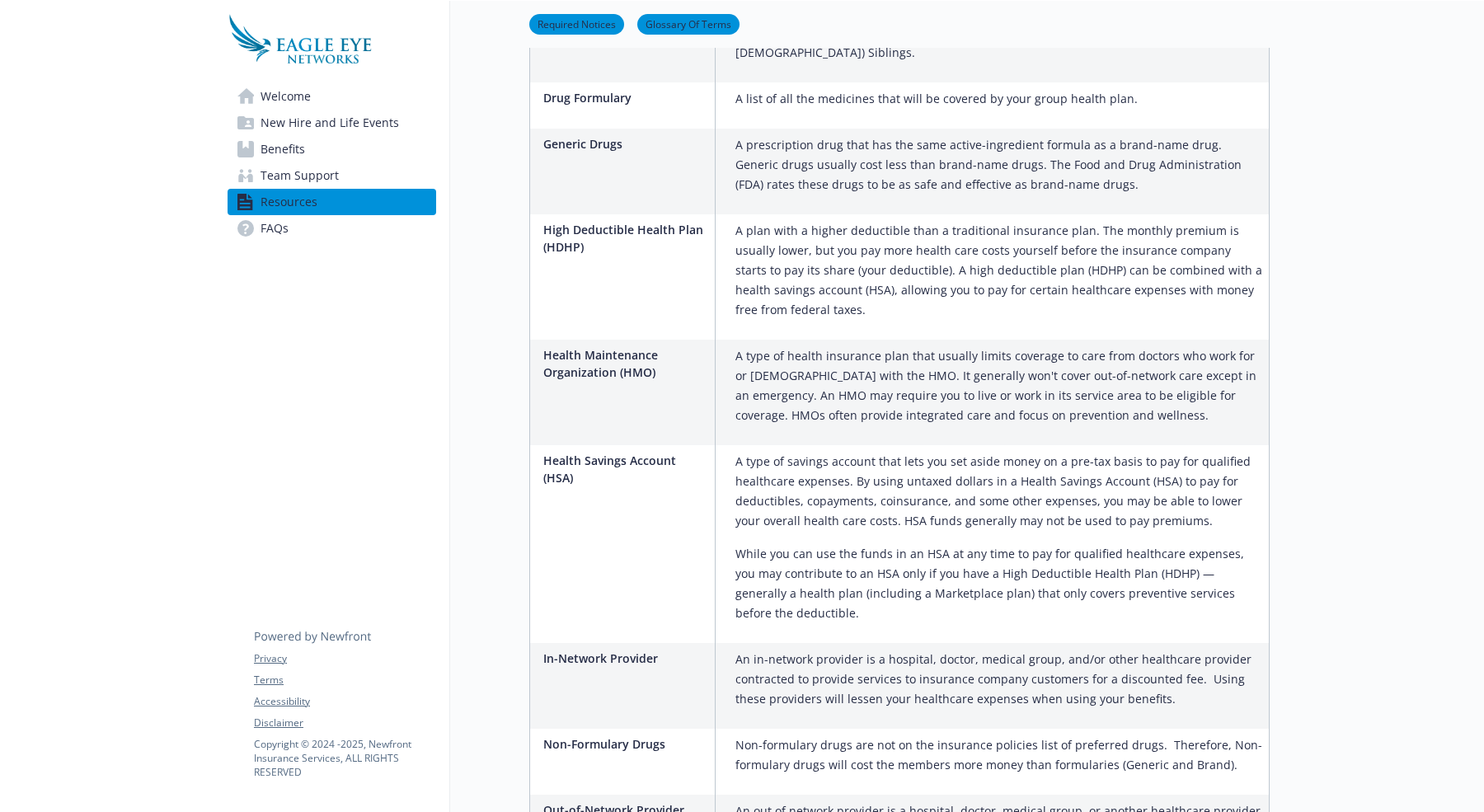
click at [296, 229] on link "FAQs" at bounding box center [331, 228] width 209 height 27
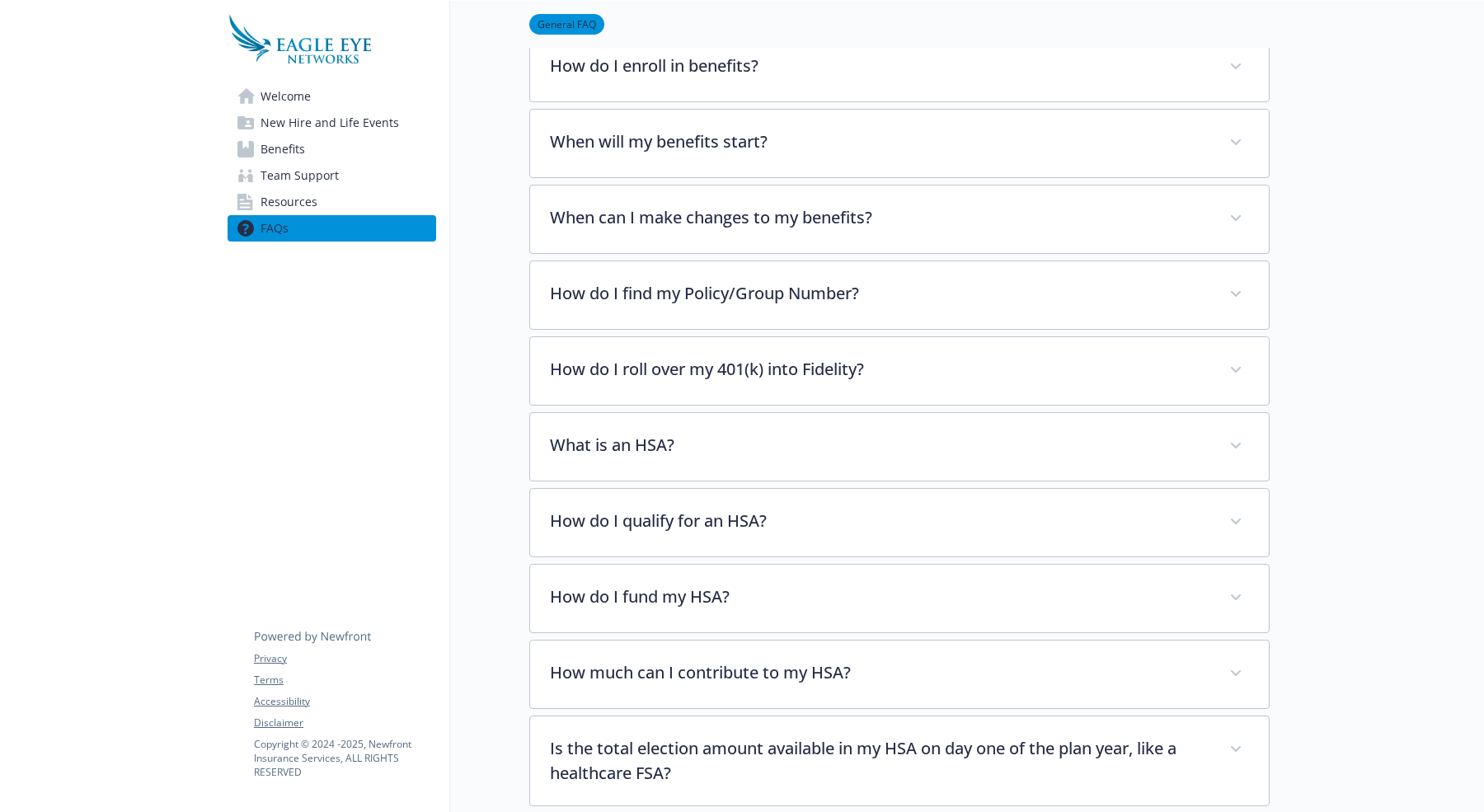
scroll to position [140, 0]
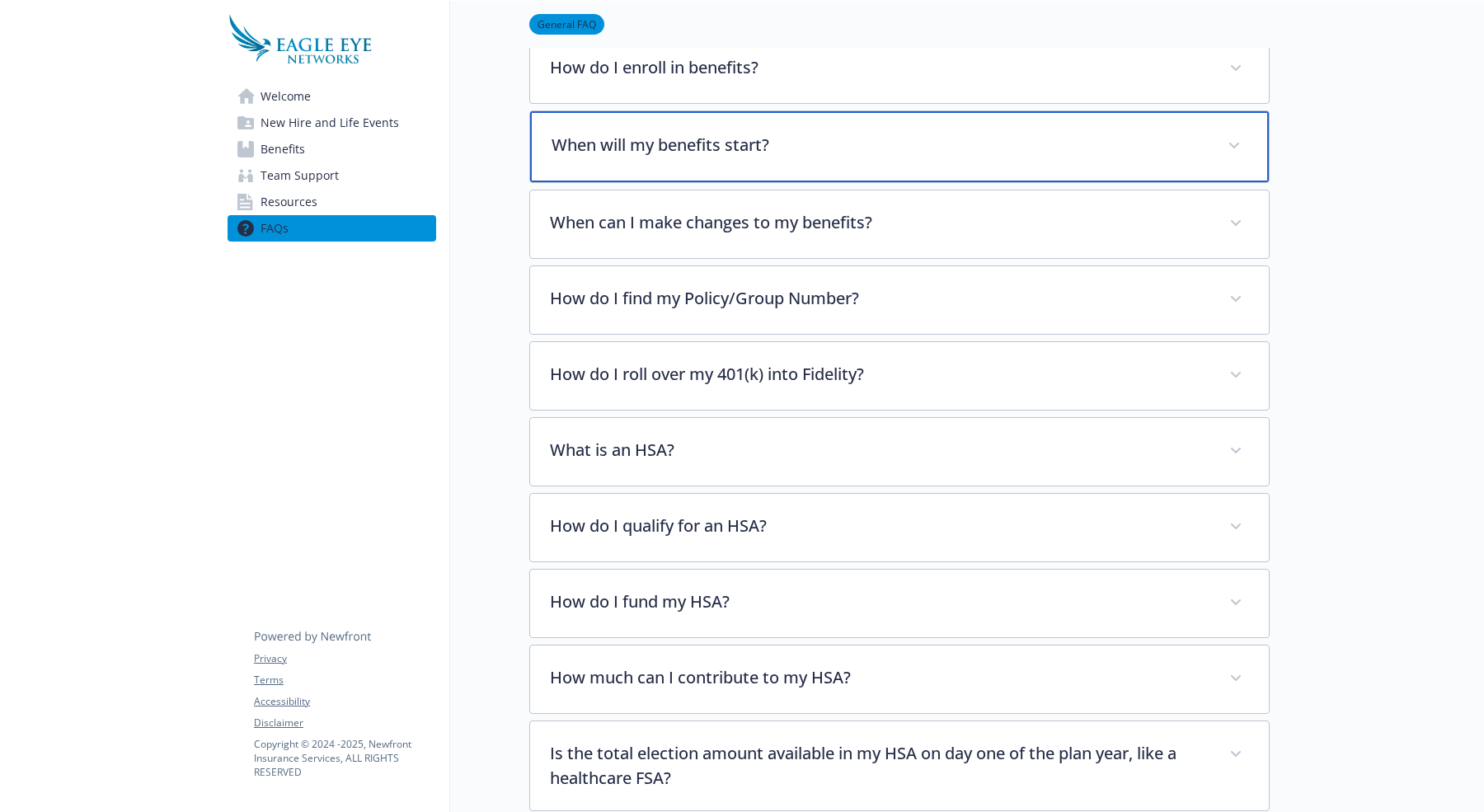
click at [895, 171] on div "When will my benefits start?" at bounding box center [899, 146] width 738 height 71
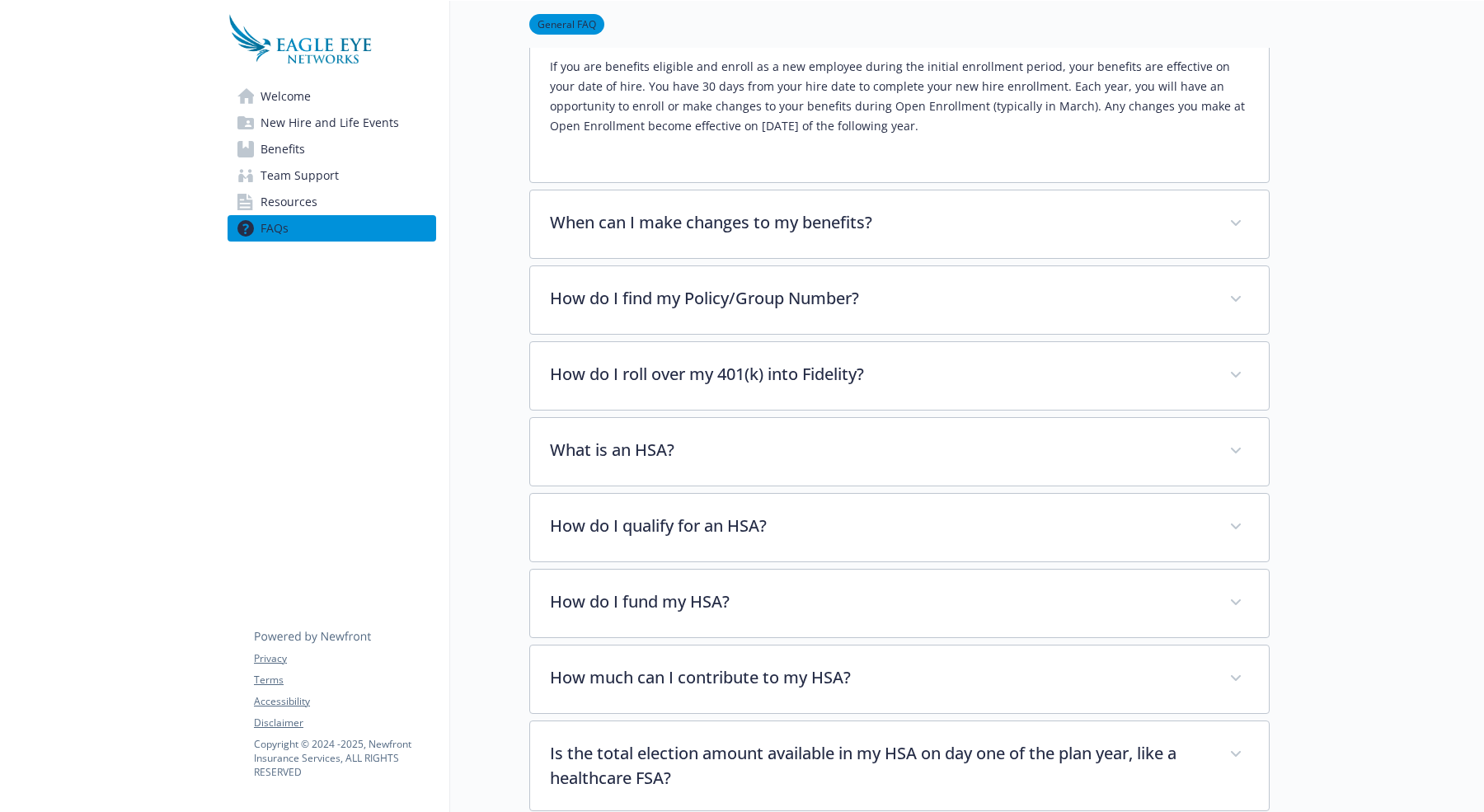
scroll to position [283, 0]
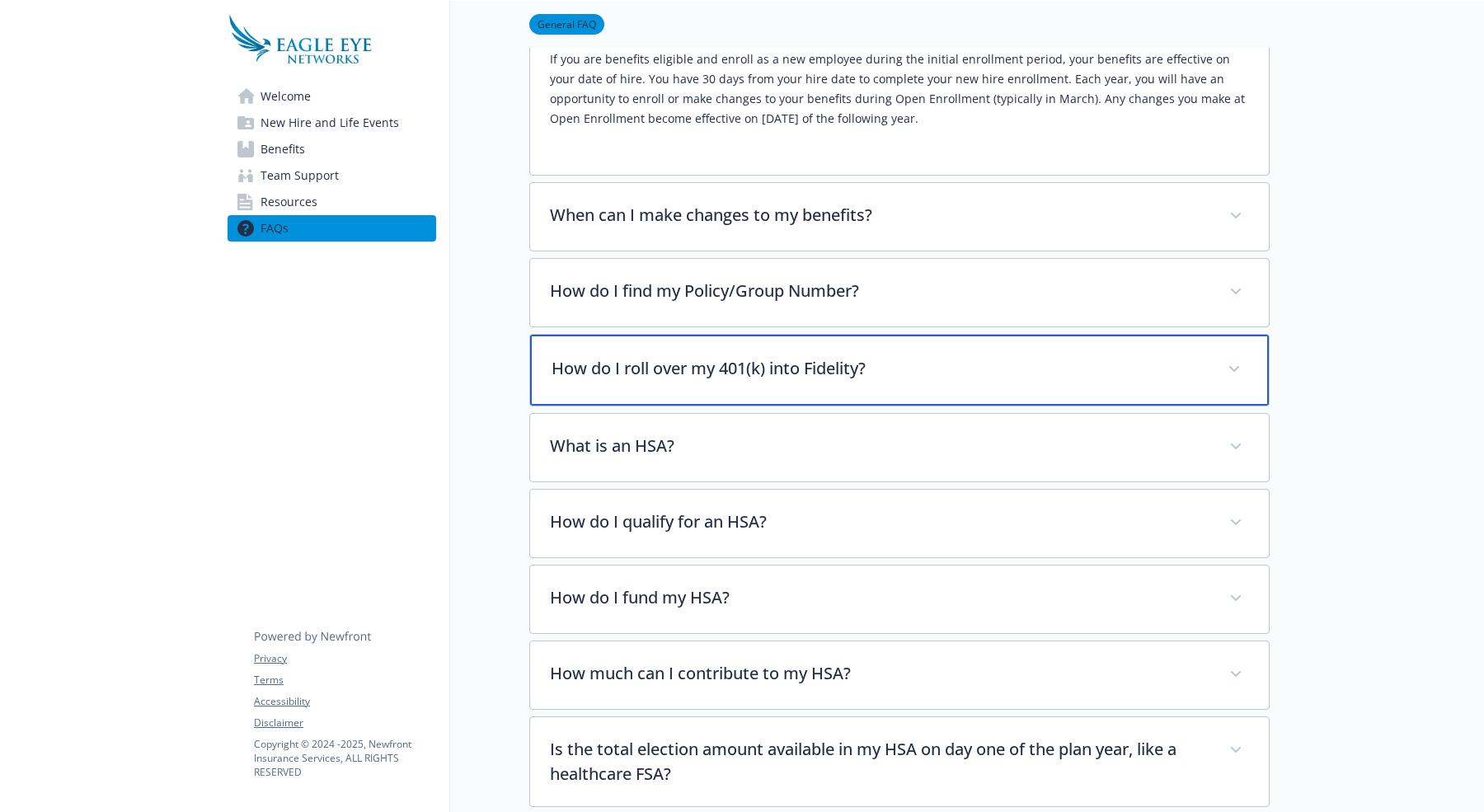
click at [957, 377] on p "How do I roll over my 401(k) into Fidelity?" at bounding box center [879, 368] width 656 height 25
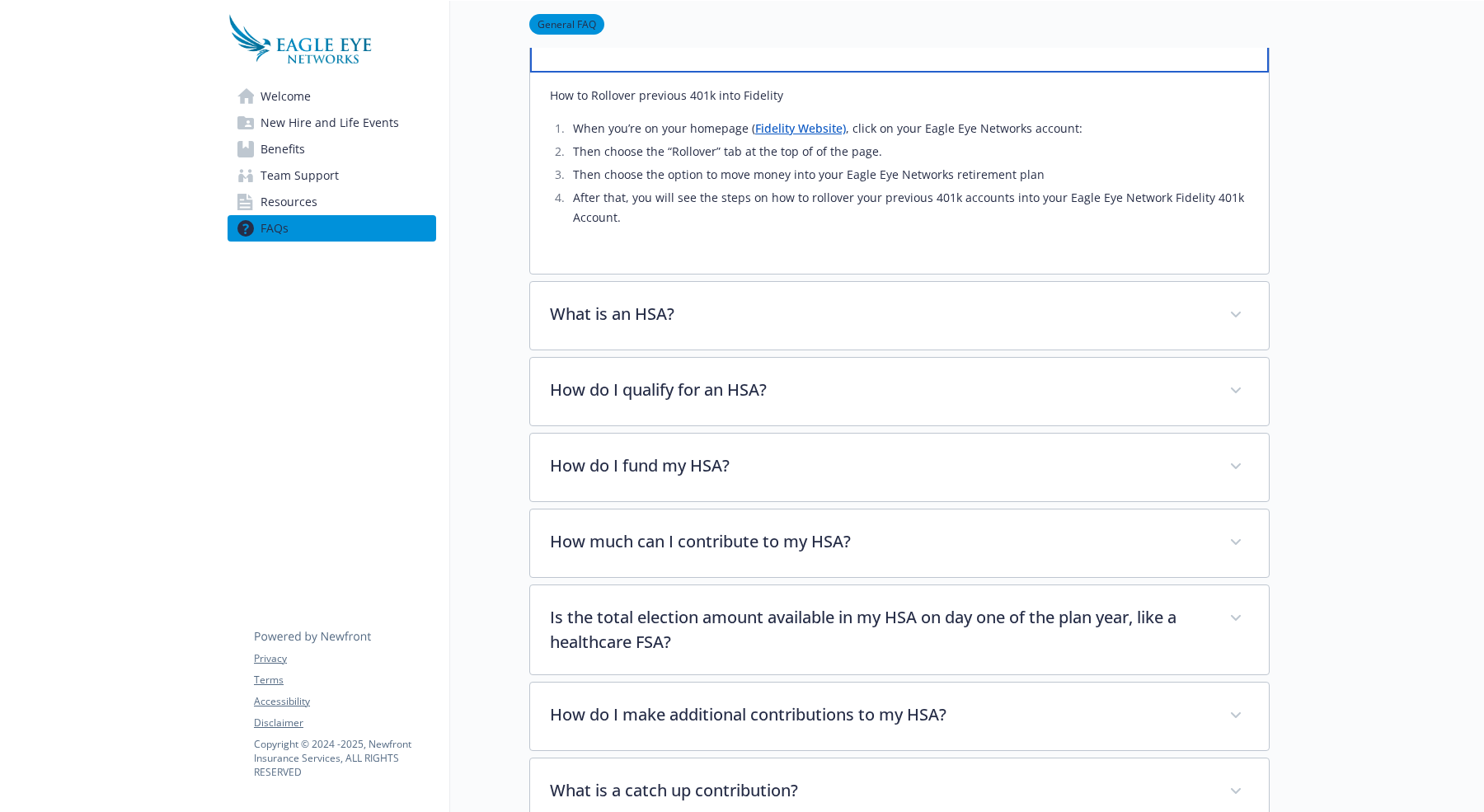
scroll to position [447, 0]
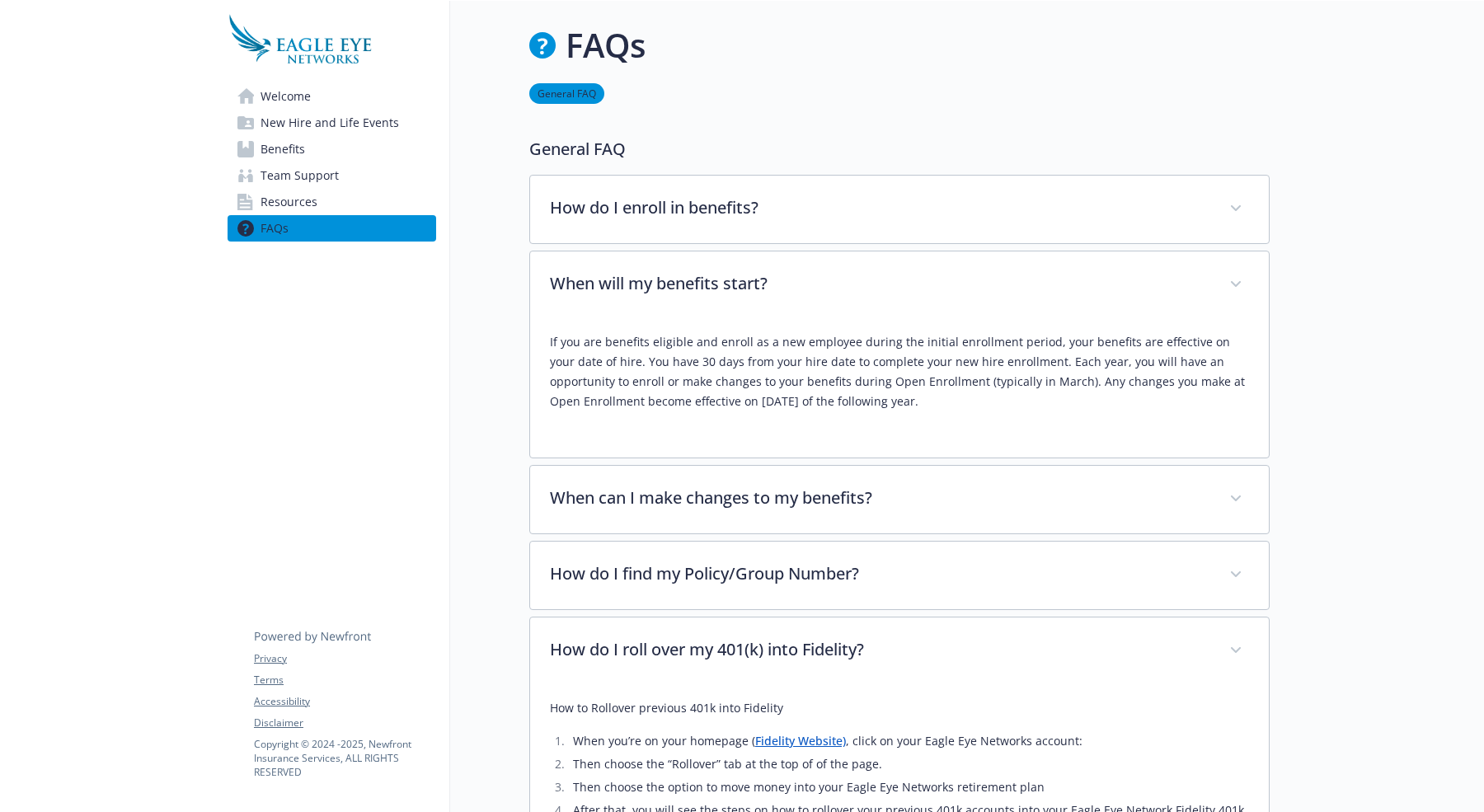
click at [293, 95] on span "Welcome" at bounding box center [285, 96] width 51 height 27
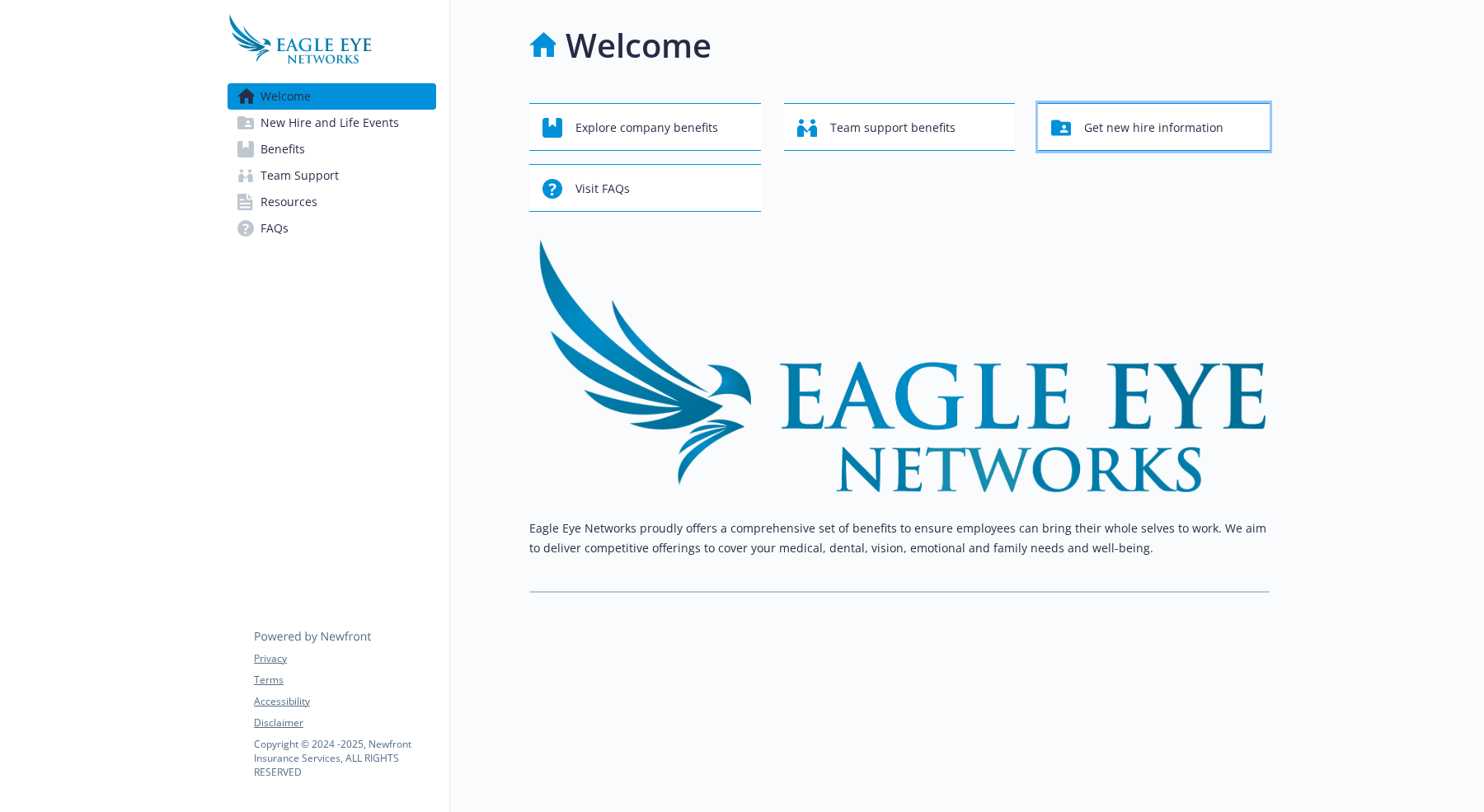
click at [1159, 107] on button "Get new hire information" at bounding box center [1154, 127] width 232 height 48
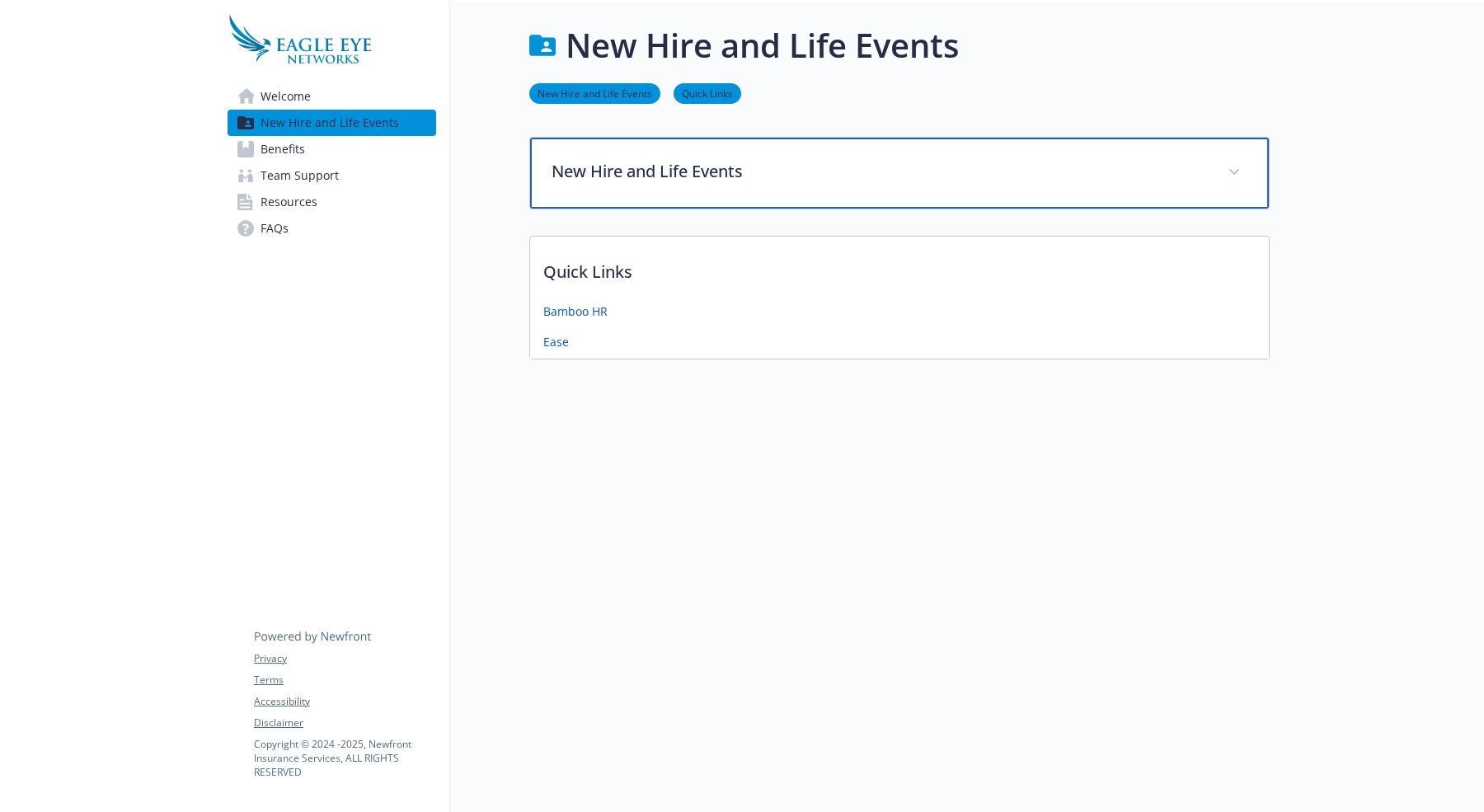
click at [1145, 162] on p "New Hire and Life Events" at bounding box center [879, 171] width 656 height 25
